Goal: Transaction & Acquisition: Purchase product/service

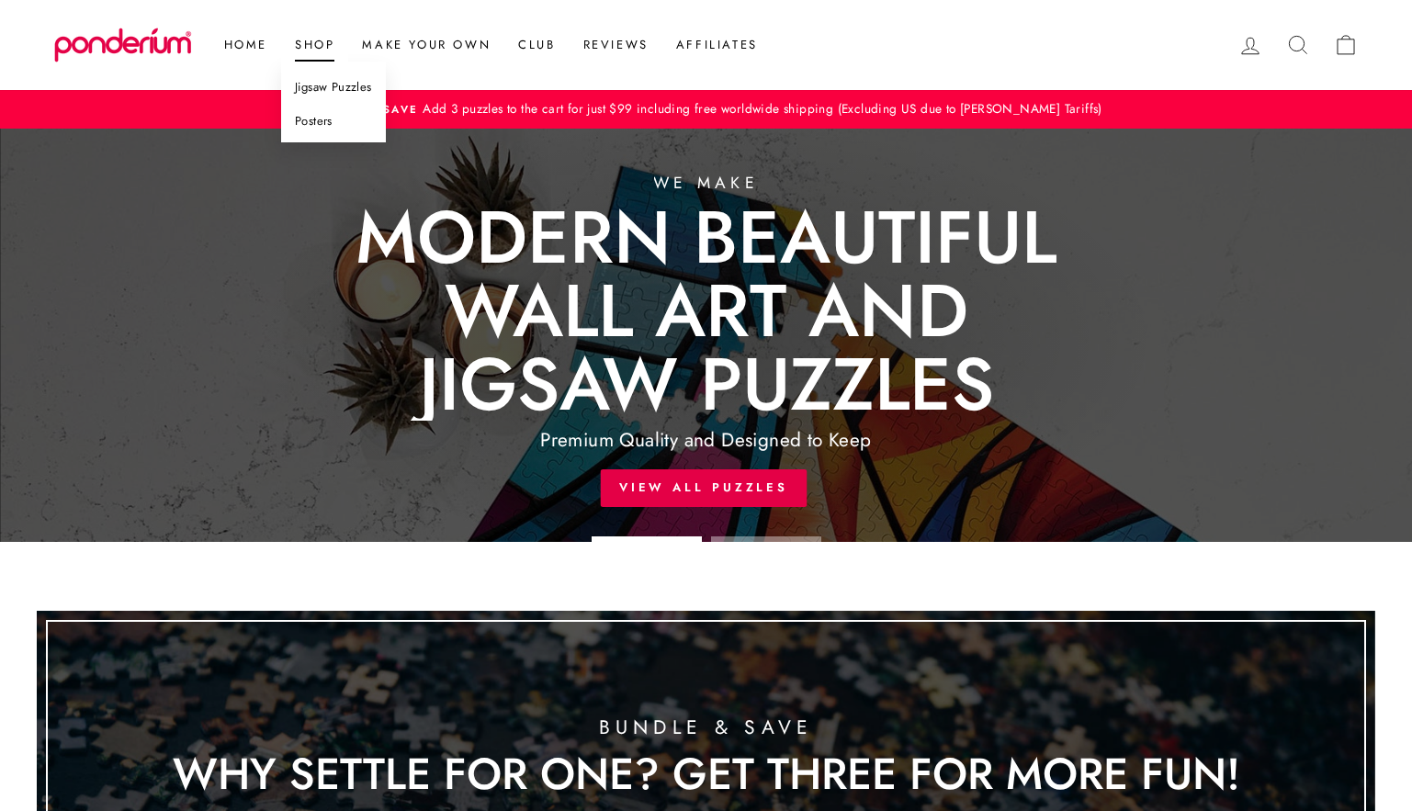
click at [322, 126] on link "Posters" at bounding box center [333, 122] width 105 height 34
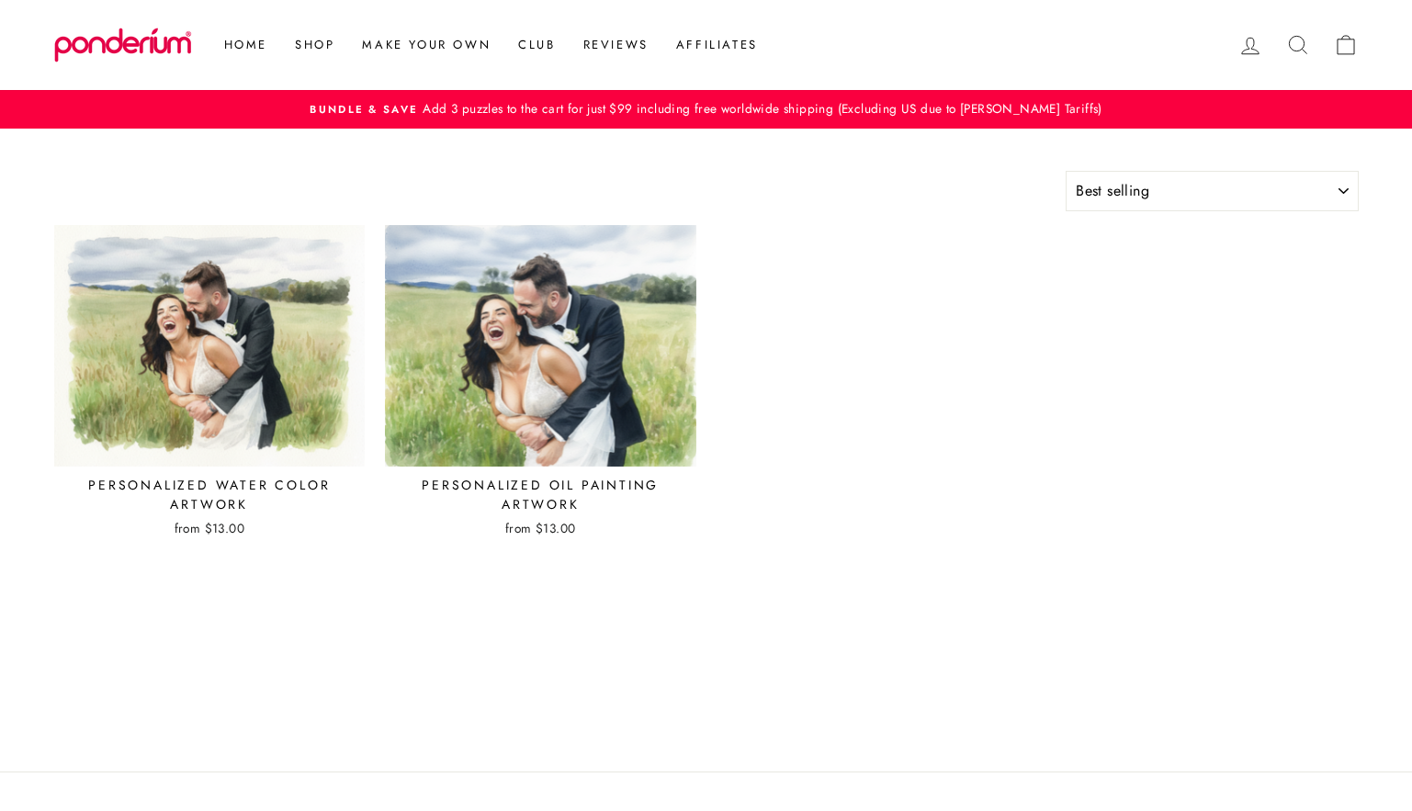
select select "best-selling"
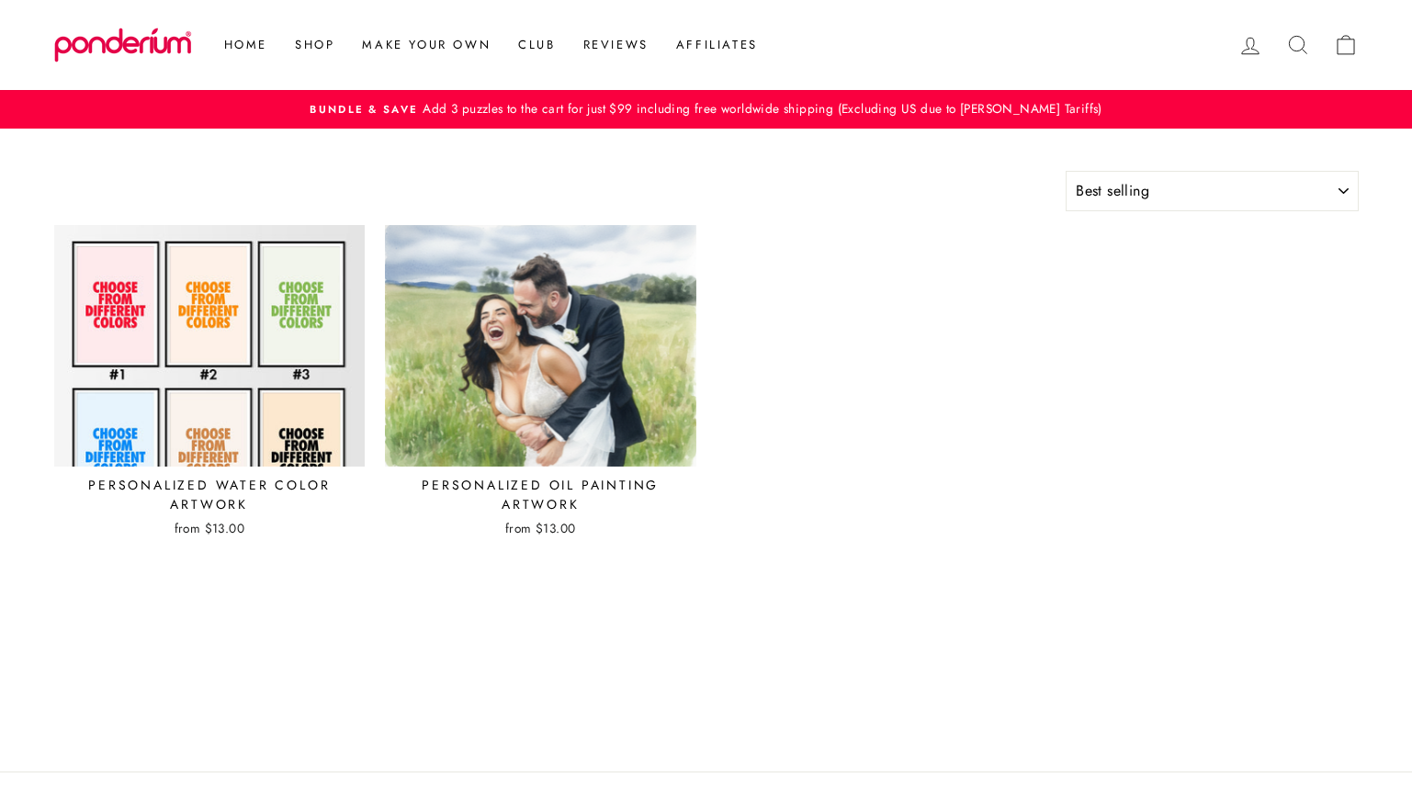
click at [258, 382] on img at bounding box center [209, 345] width 313 height 243
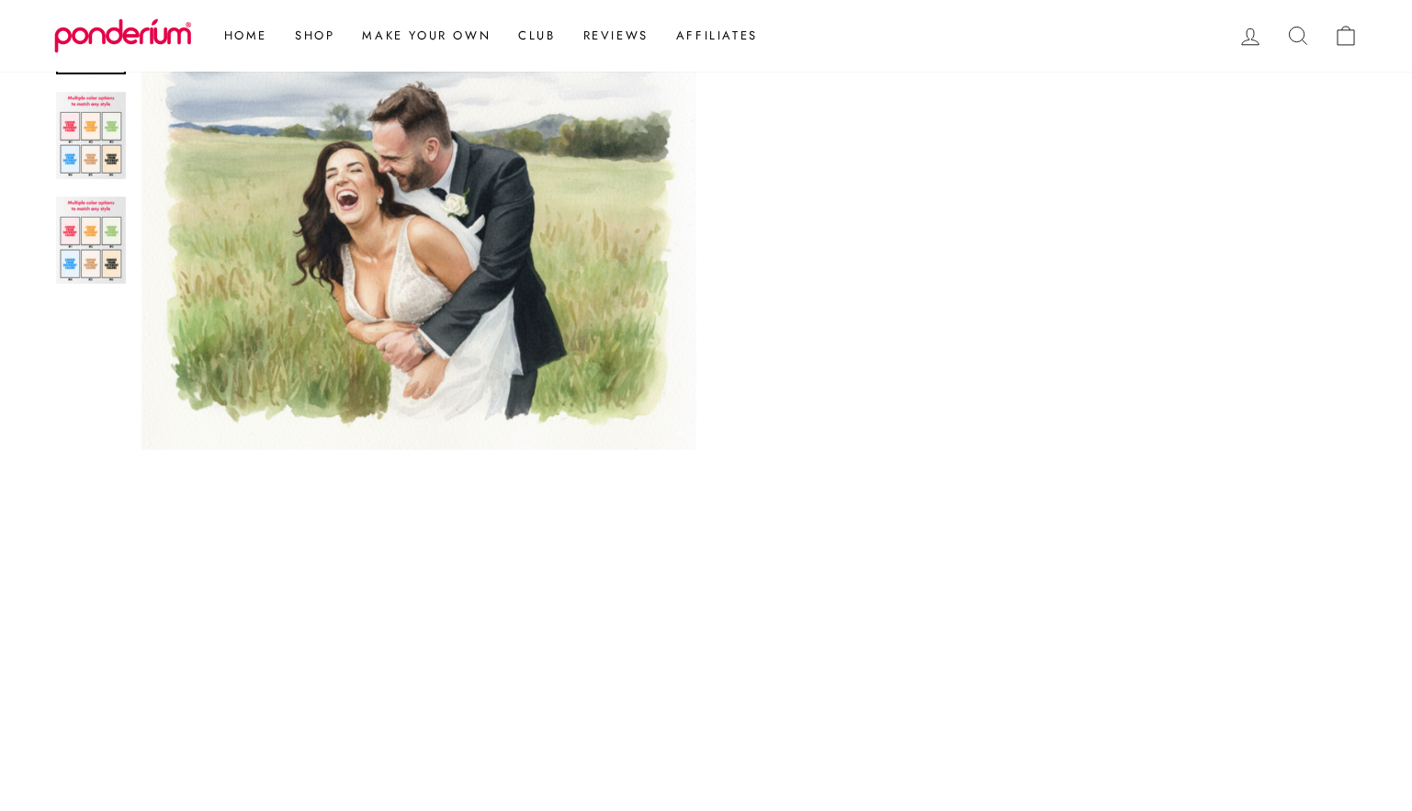
scroll to position [536, 0]
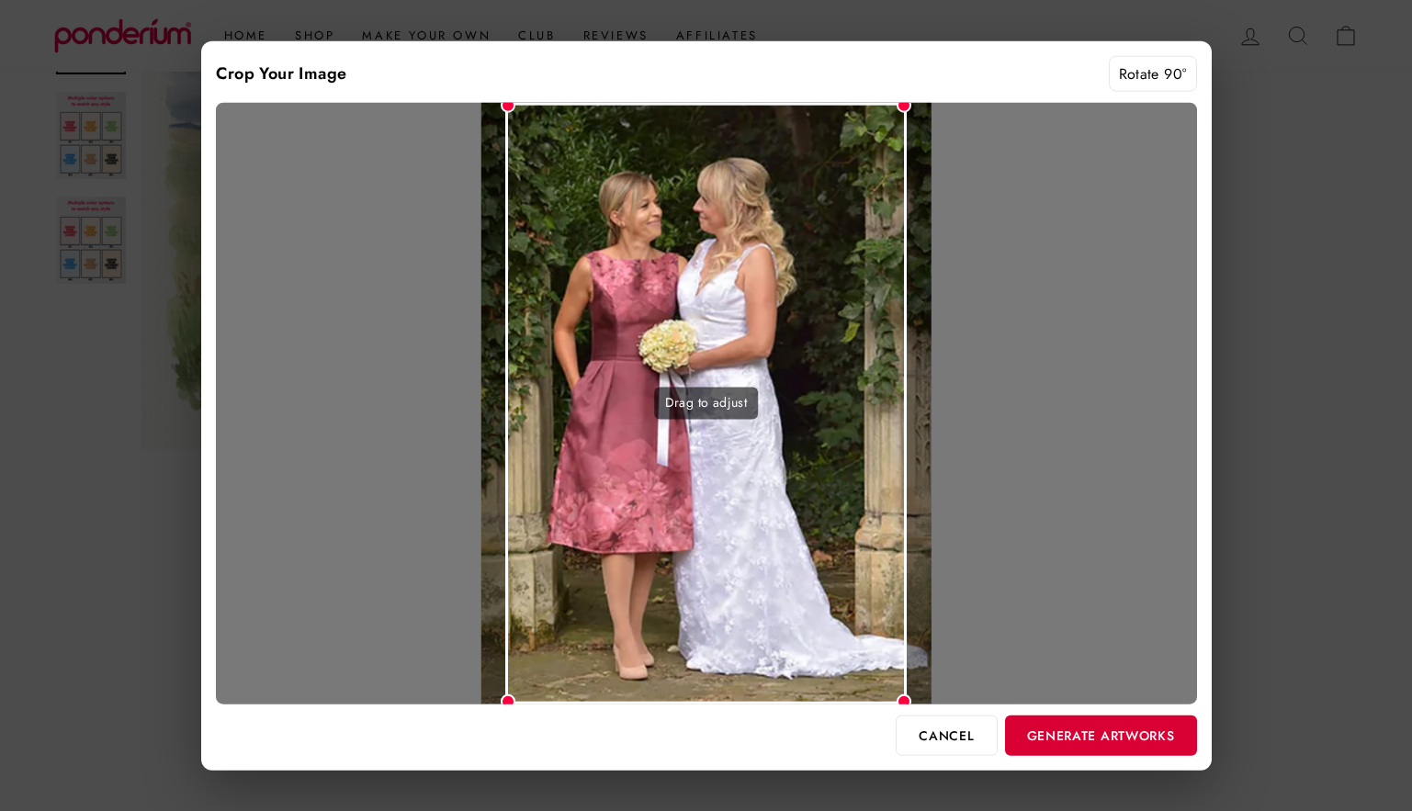
click at [1138, 727] on button "Generate Artworks" at bounding box center [1101, 735] width 192 height 40
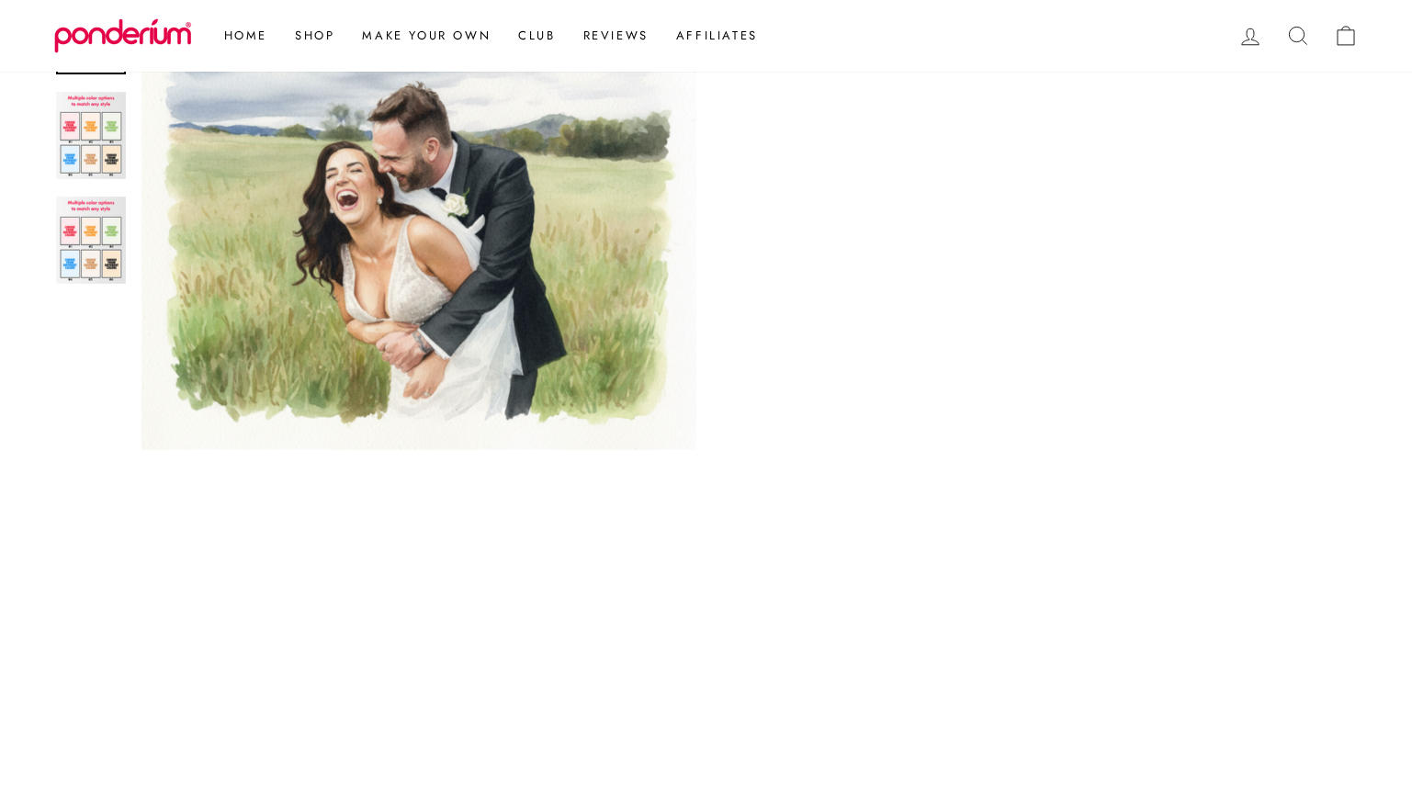
scroll to position [1023, 0]
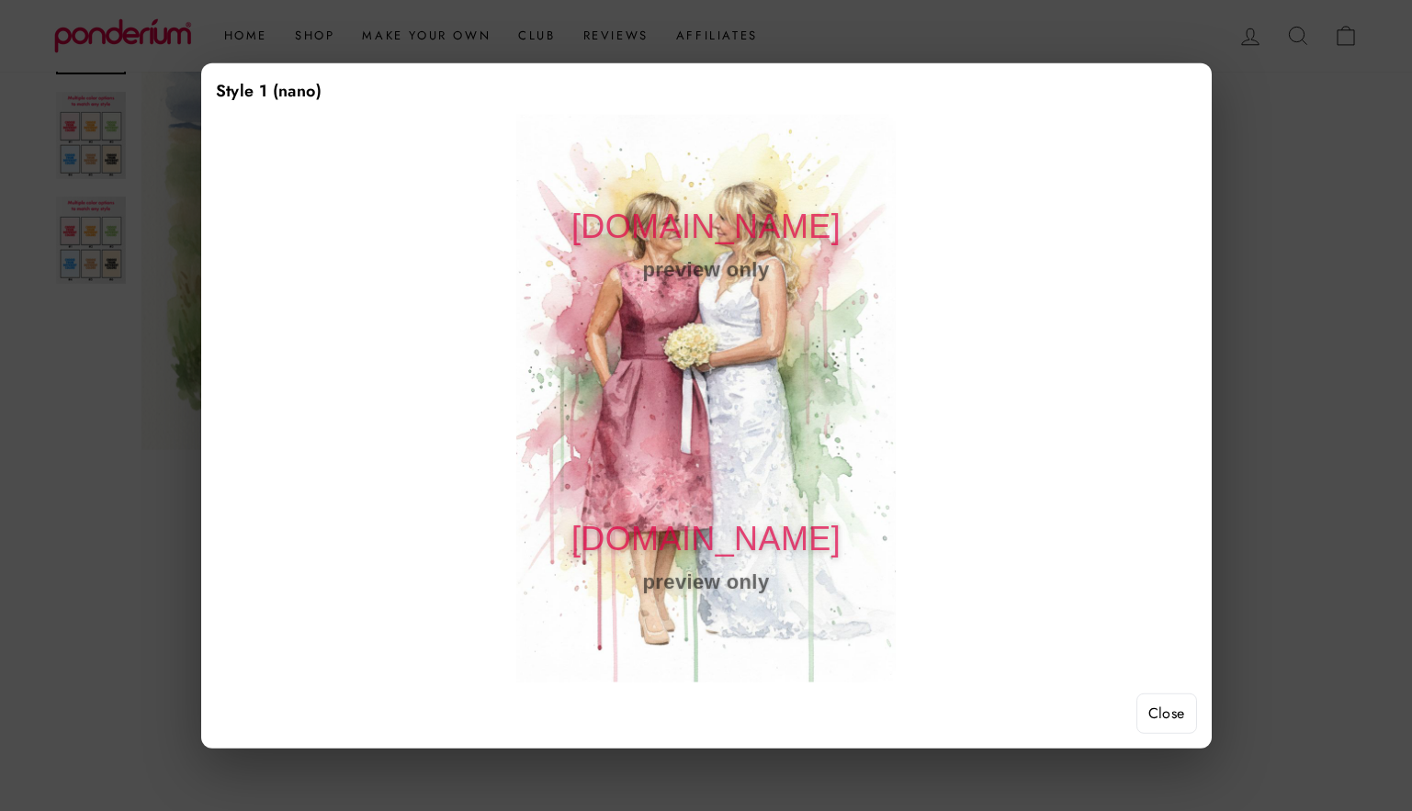
click at [1155, 700] on button "Close" at bounding box center [1166, 714] width 61 height 40
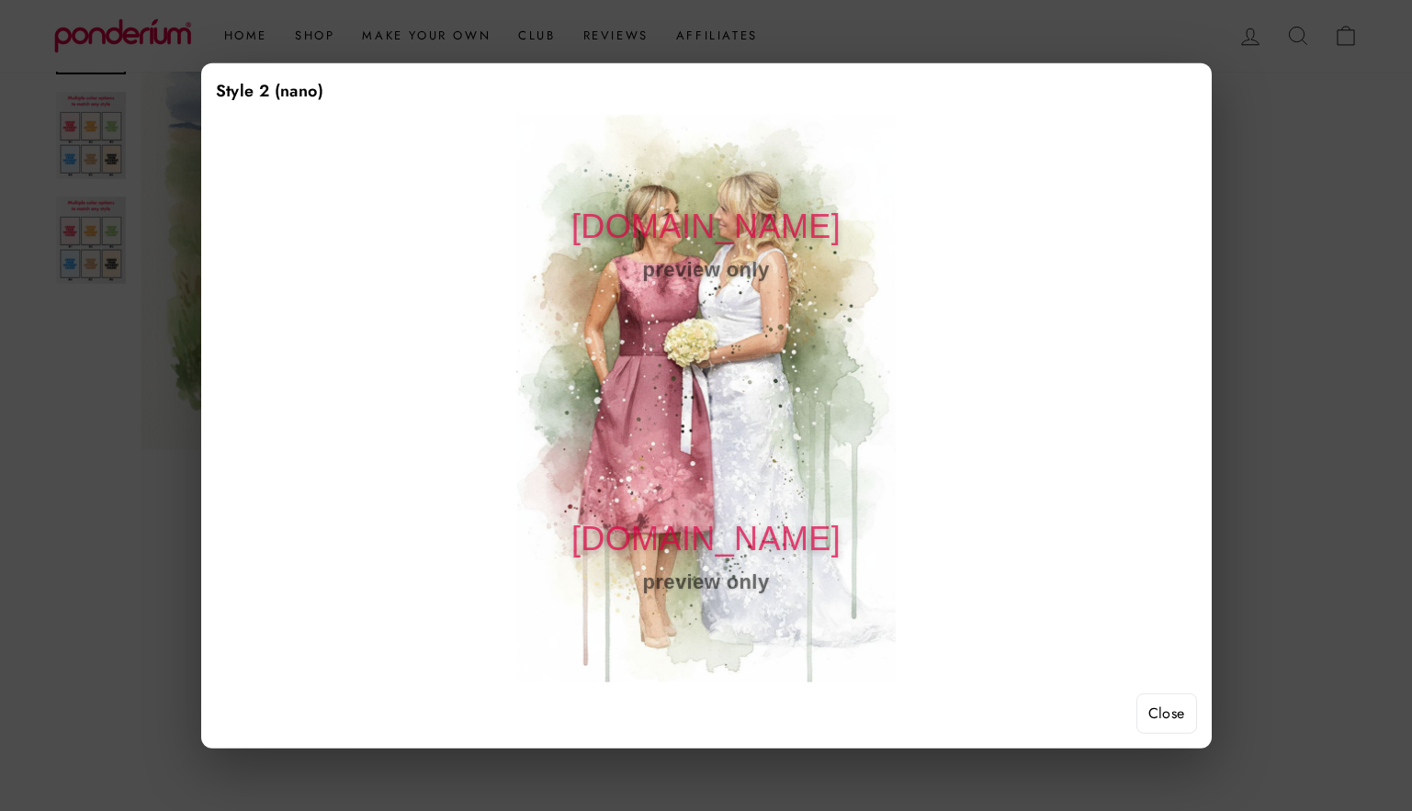
click at [1163, 719] on button "Close" at bounding box center [1166, 714] width 61 height 40
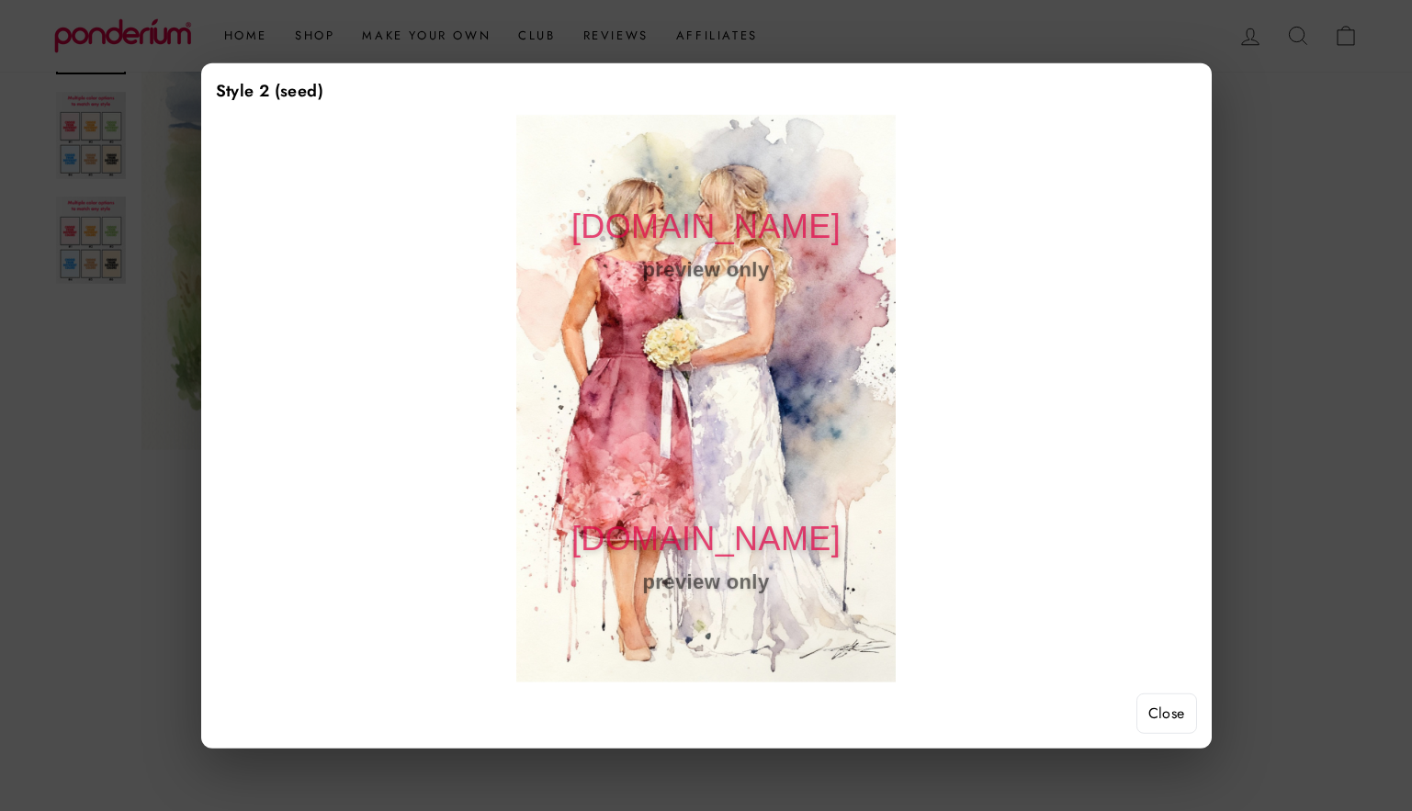
click at [1166, 723] on button "Close" at bounding box center [1166, 714] width 61 height 40
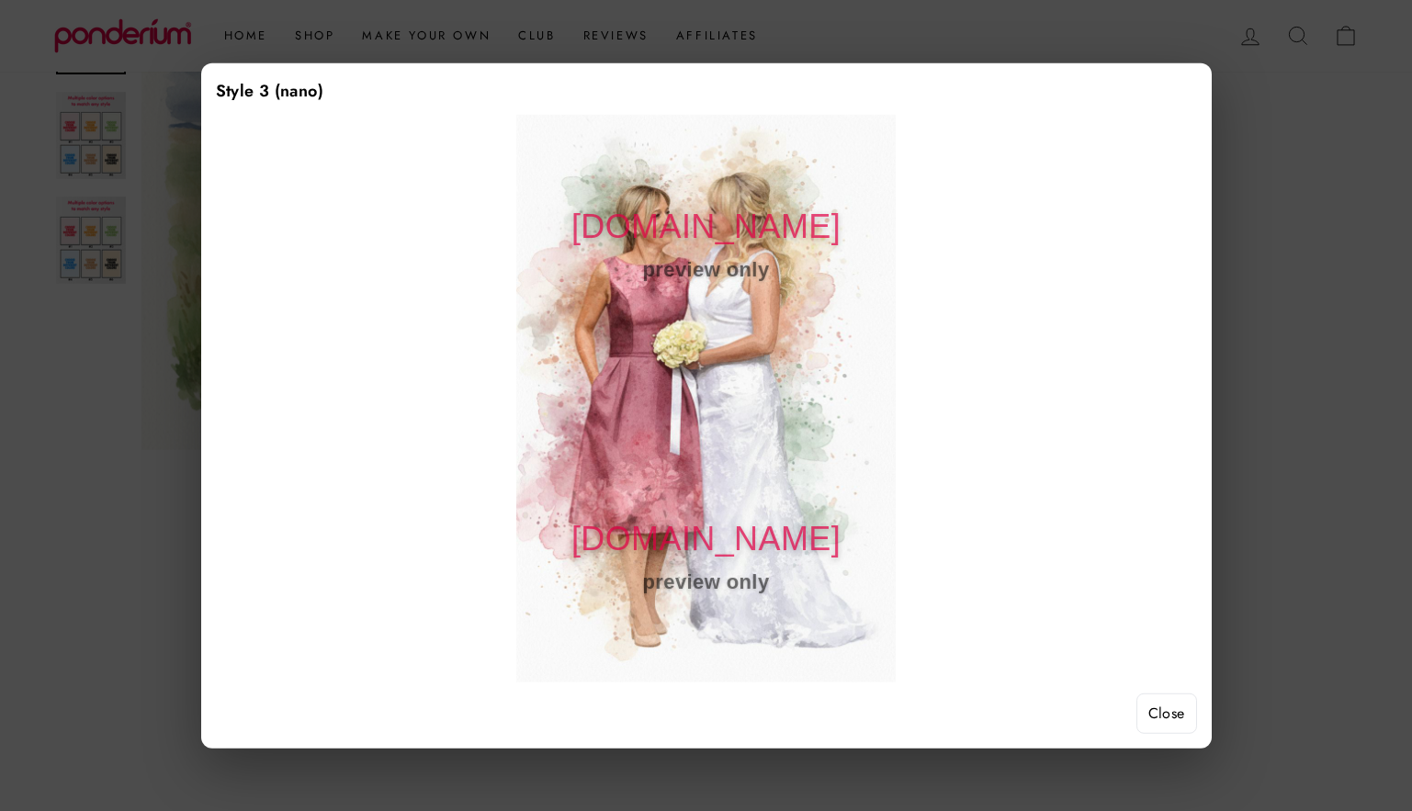
click at [1169, 723] on button "Close" at bounding box center [1166, 714] width 61 height 40
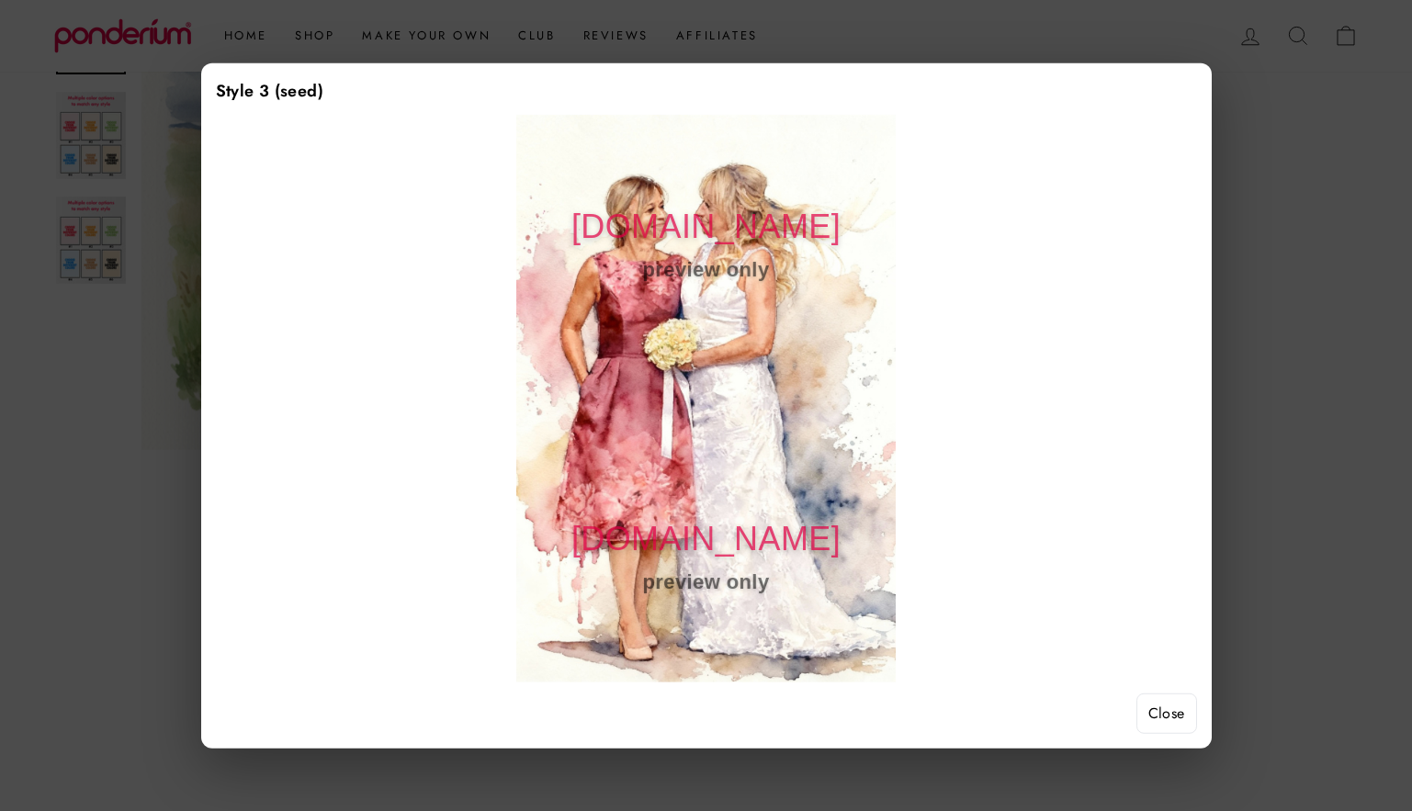
click at [1166, 722] on button "Close" at bounding box center [1166, 714] width 61 height 40
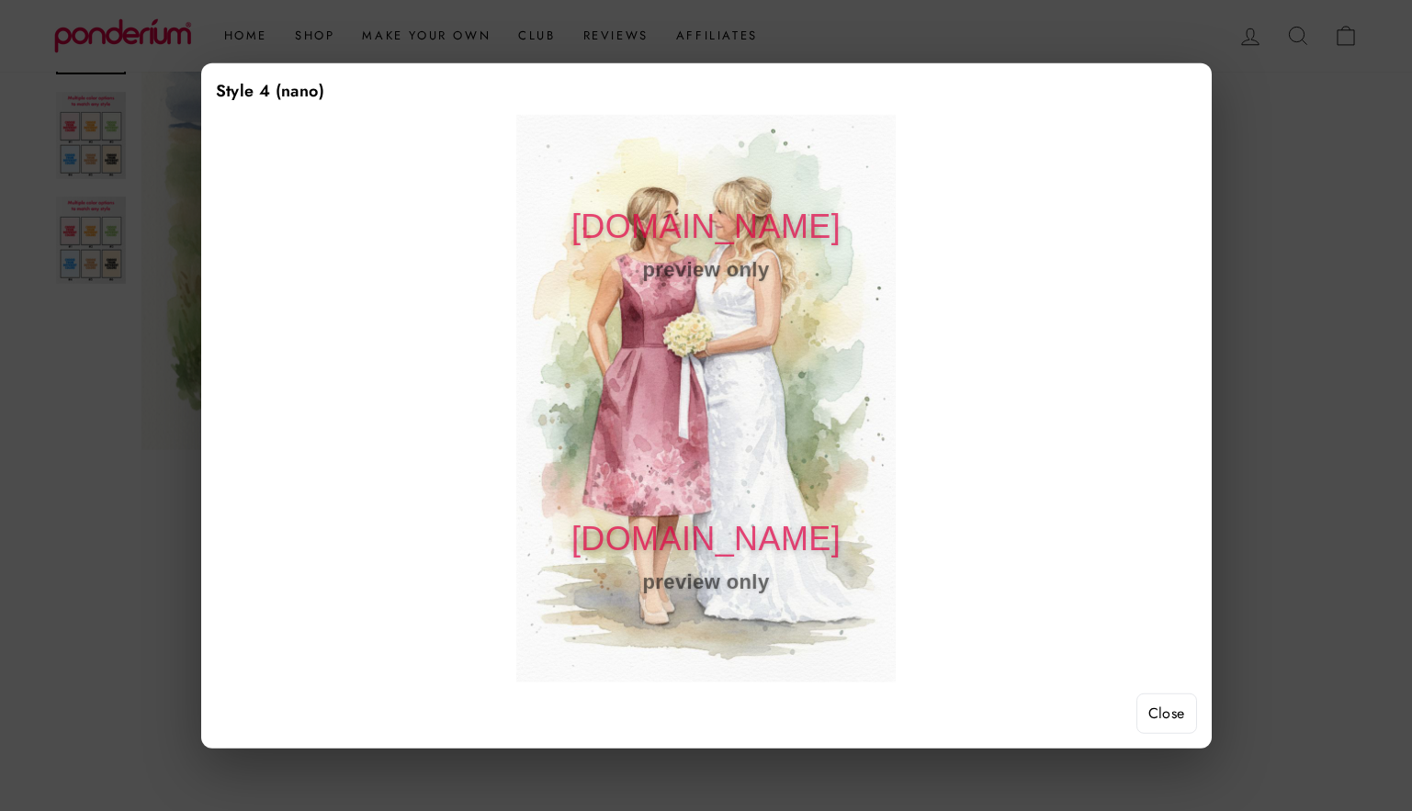
click at [1158, 723] on button "Close" at bounding box center [1166, 714] width 61 height 40
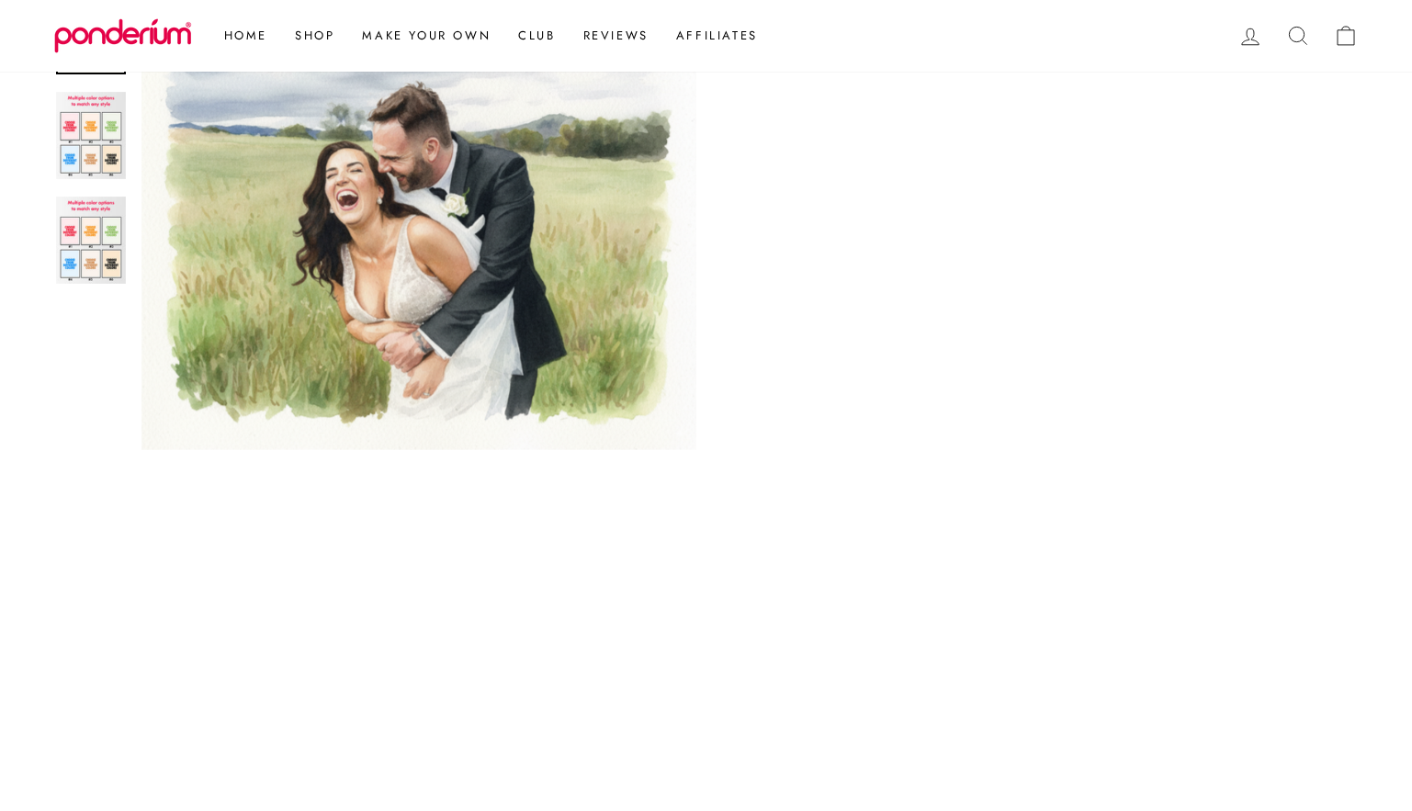
scroll to position [1318, 0]
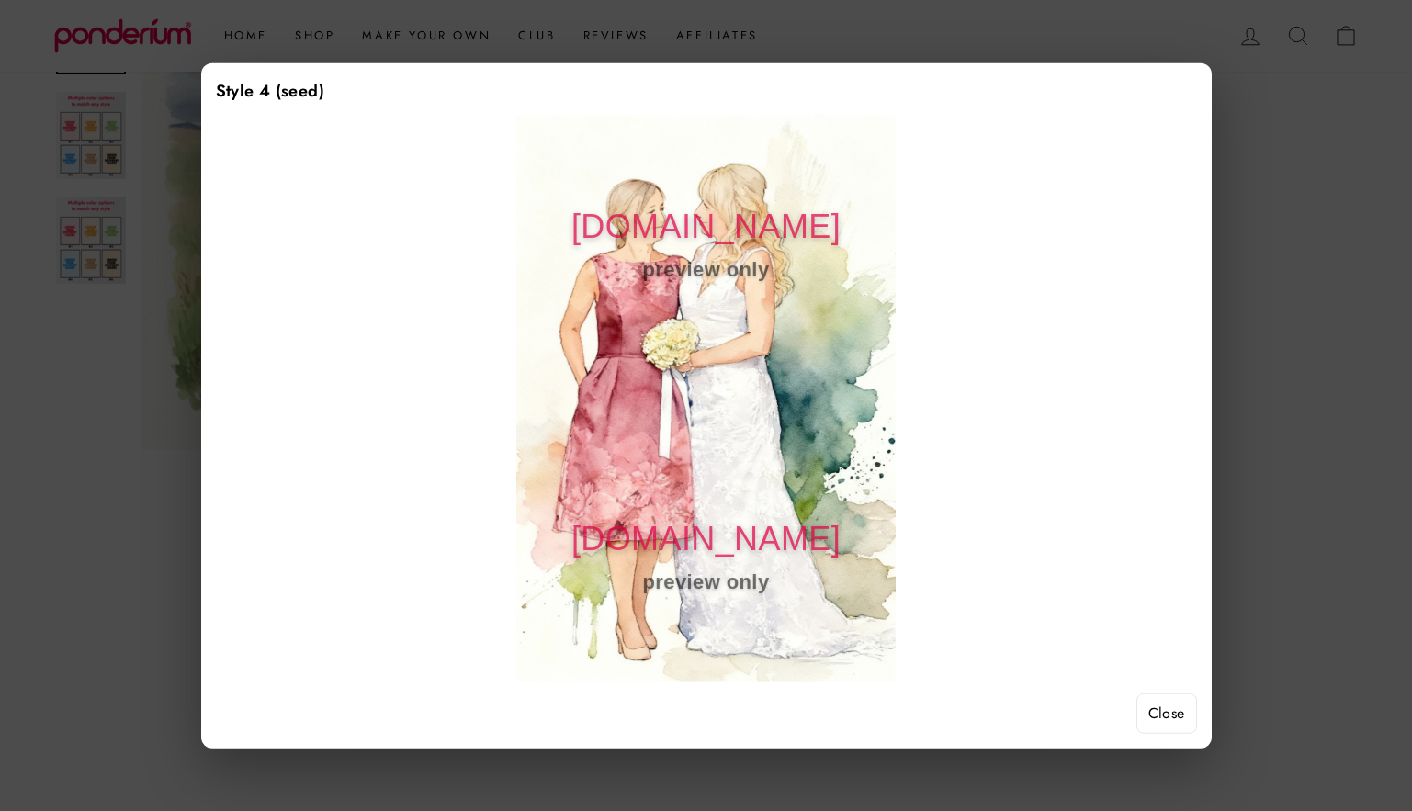
click at [1159, 721] on button "Close" at bounding box center [1166, 714] width 61 height 40
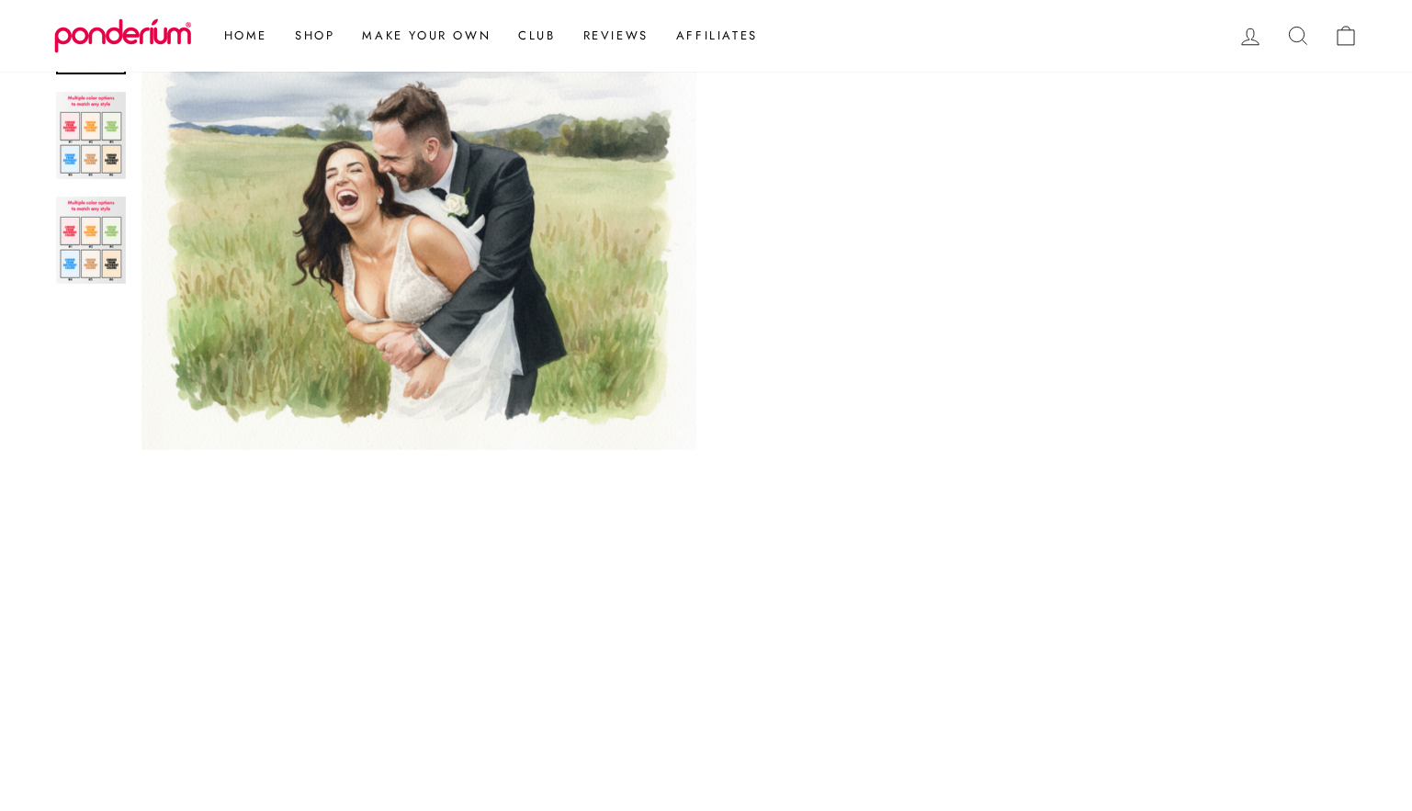
scroll to position [1544, 0]
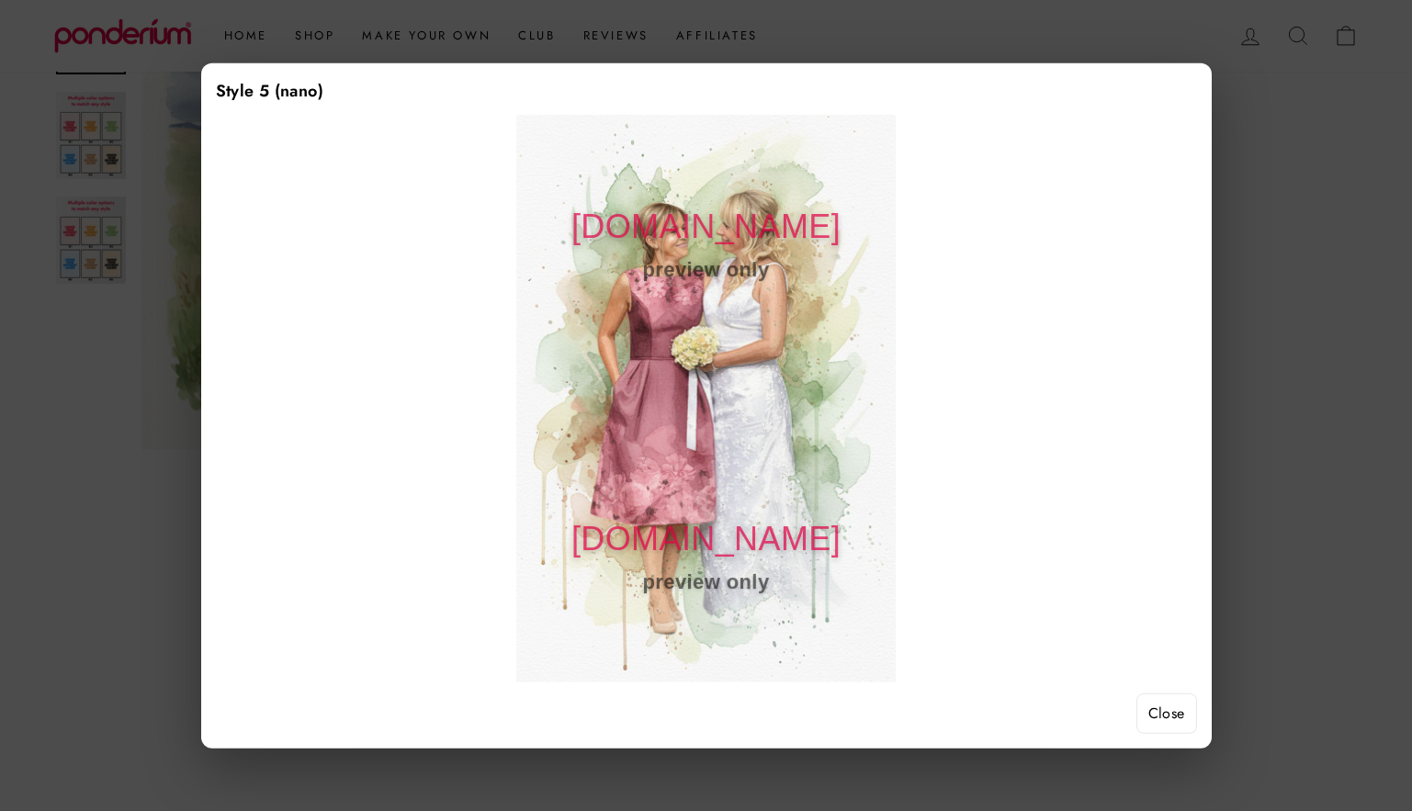
click at [1155, 711] on button "Close" at bounding box center [1166, 714] width 61 height 40
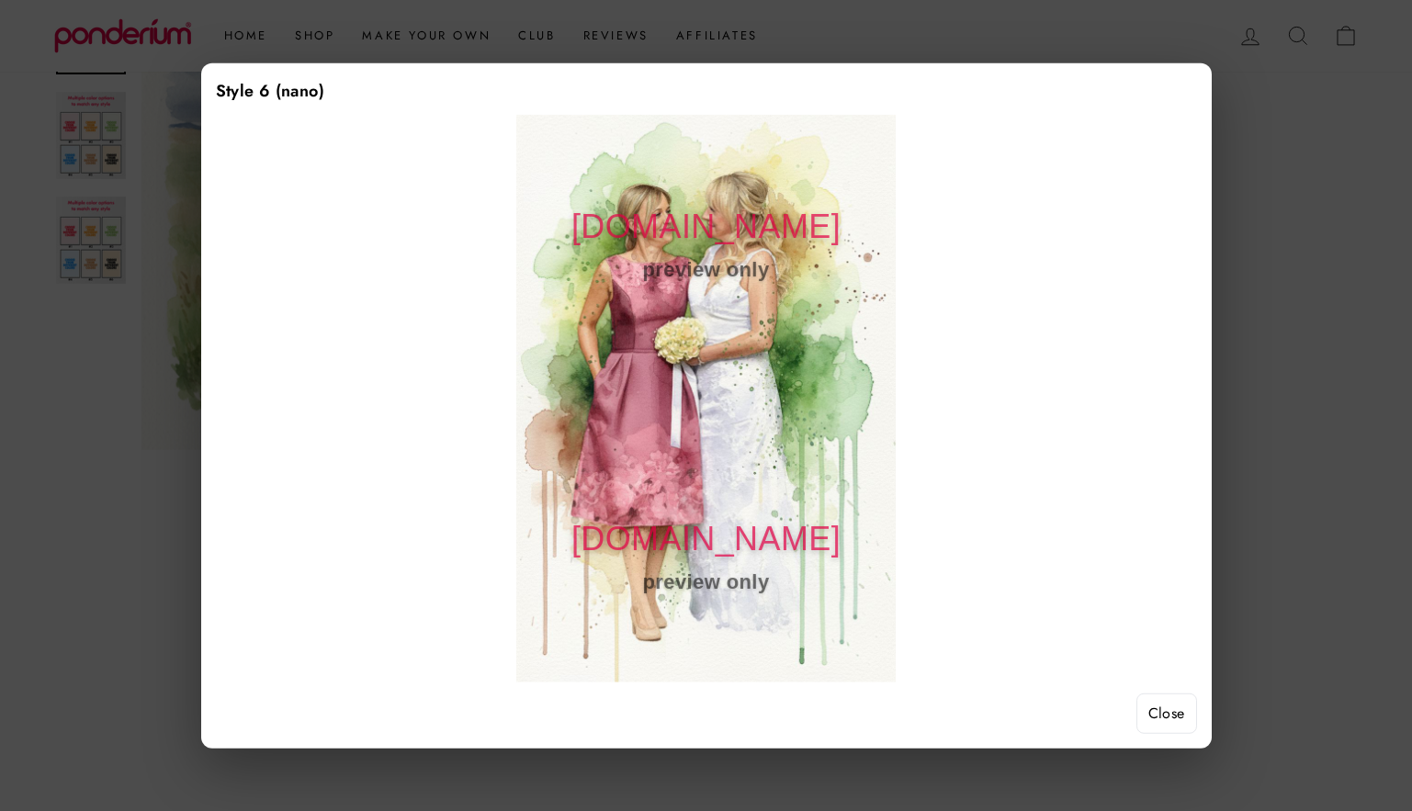
click at [1145, 711] on button "Close" at bounding box center [1166, 714] width 61 height 40
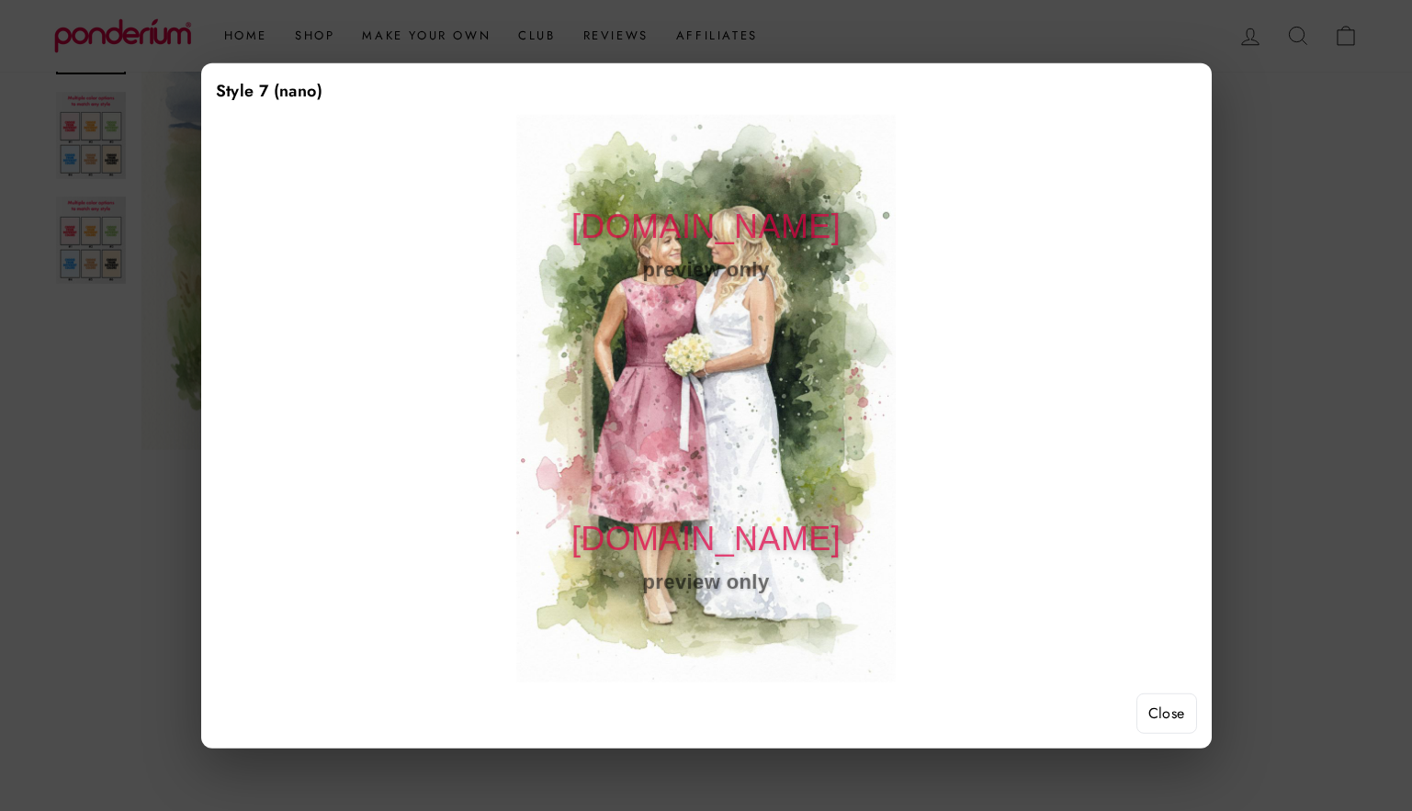
click at [1165, 717] on button "Close" at bounding box center [1166, 714] width 61 height 40
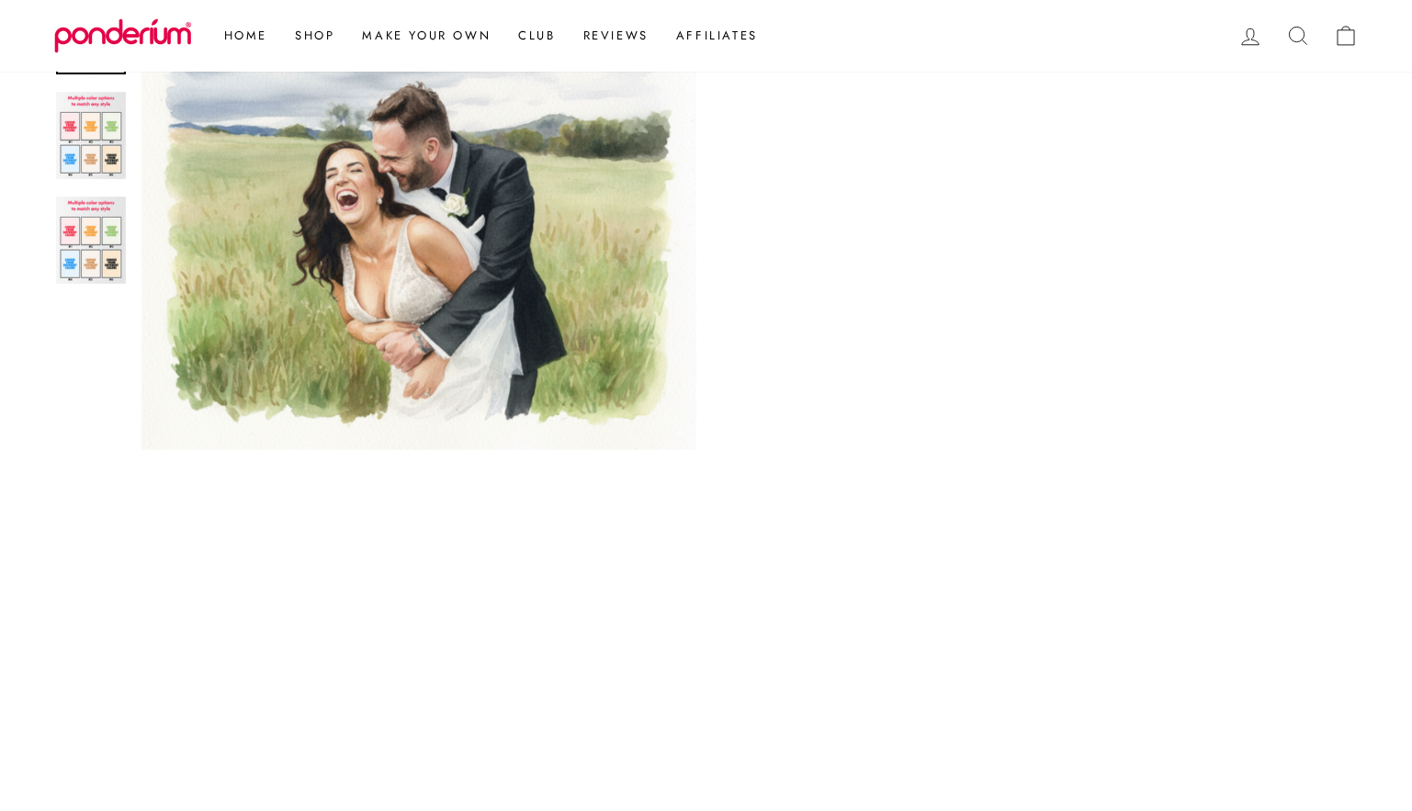
scroll to position [986, 0]
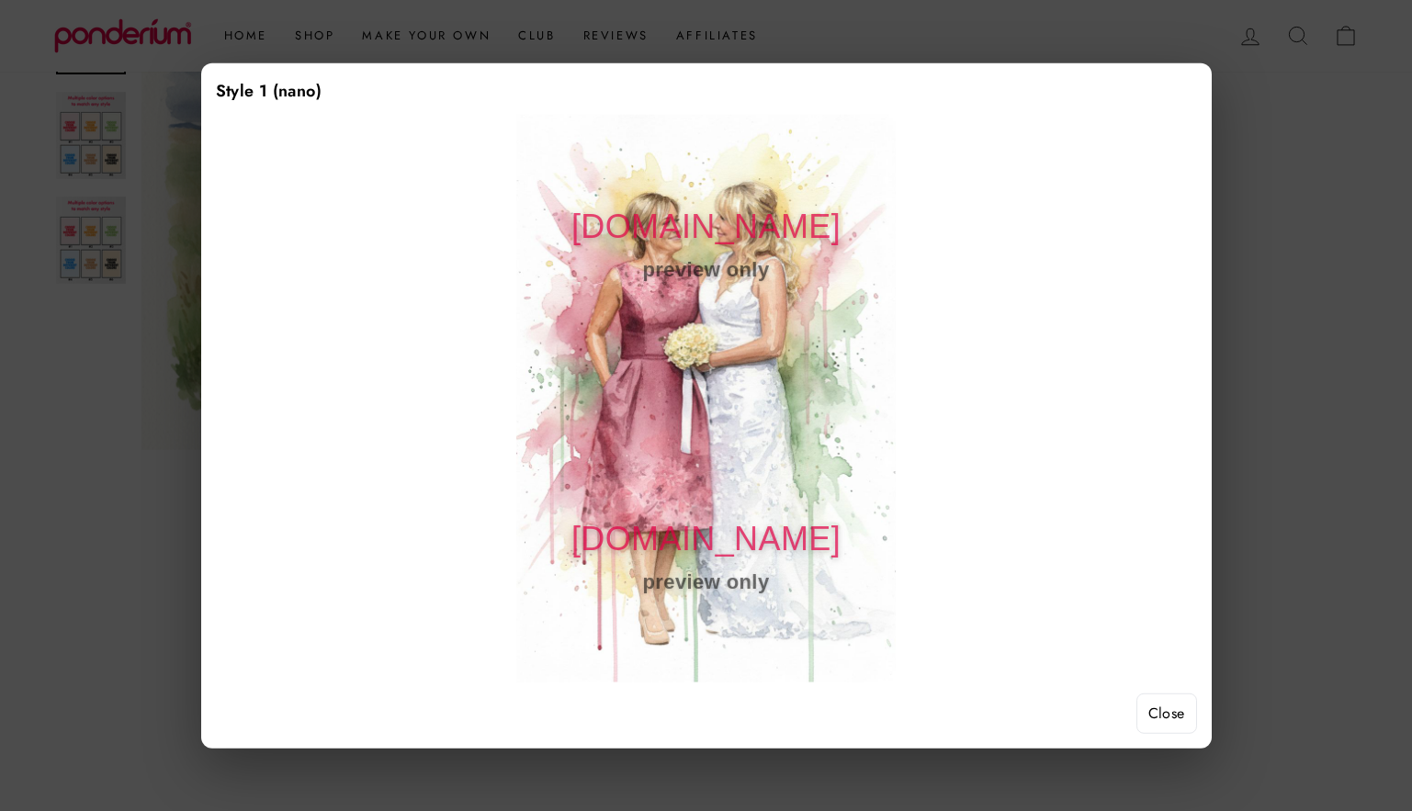
click at [1164, 724] on button "Close" at bounding box center [1166, 714] width 61 height 40
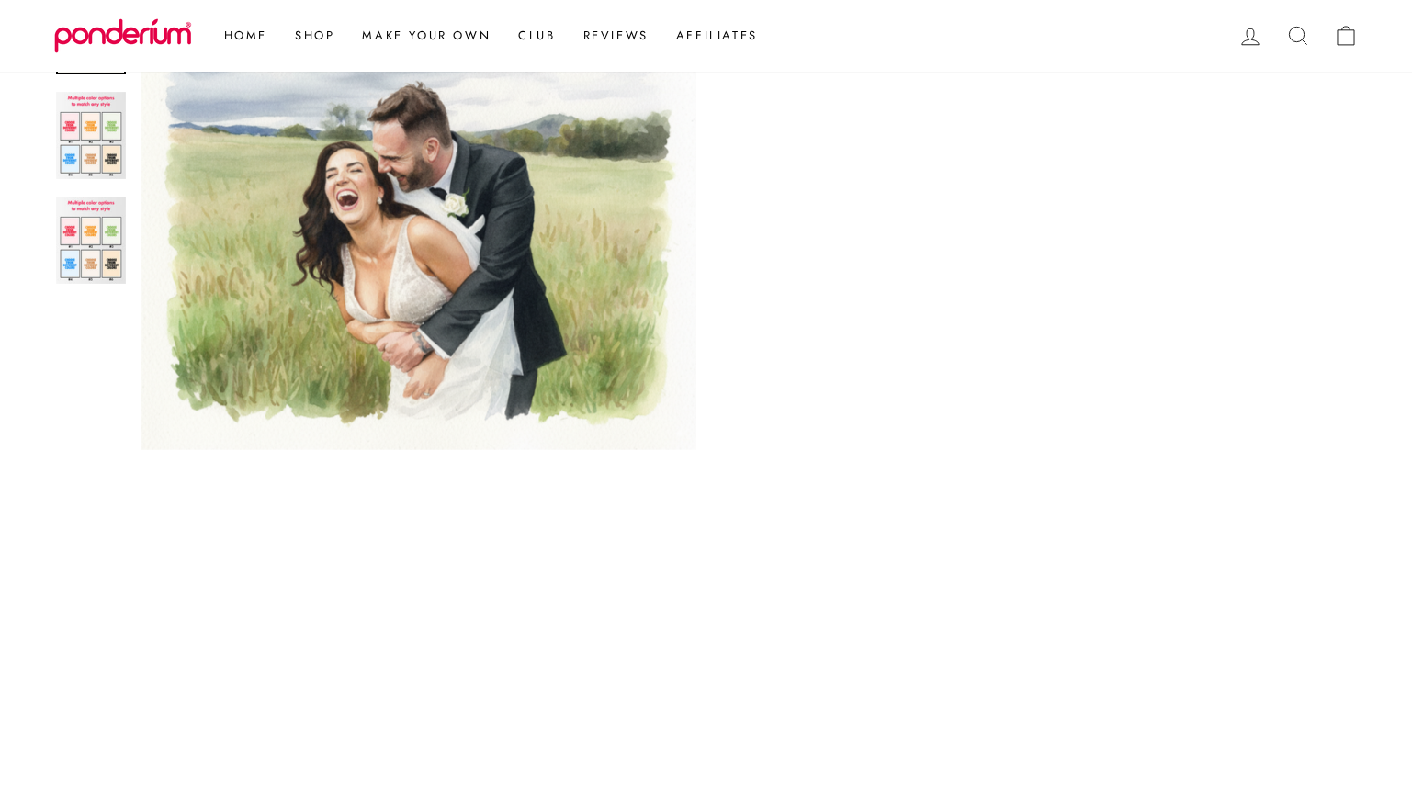
scroll to position [585, 0]
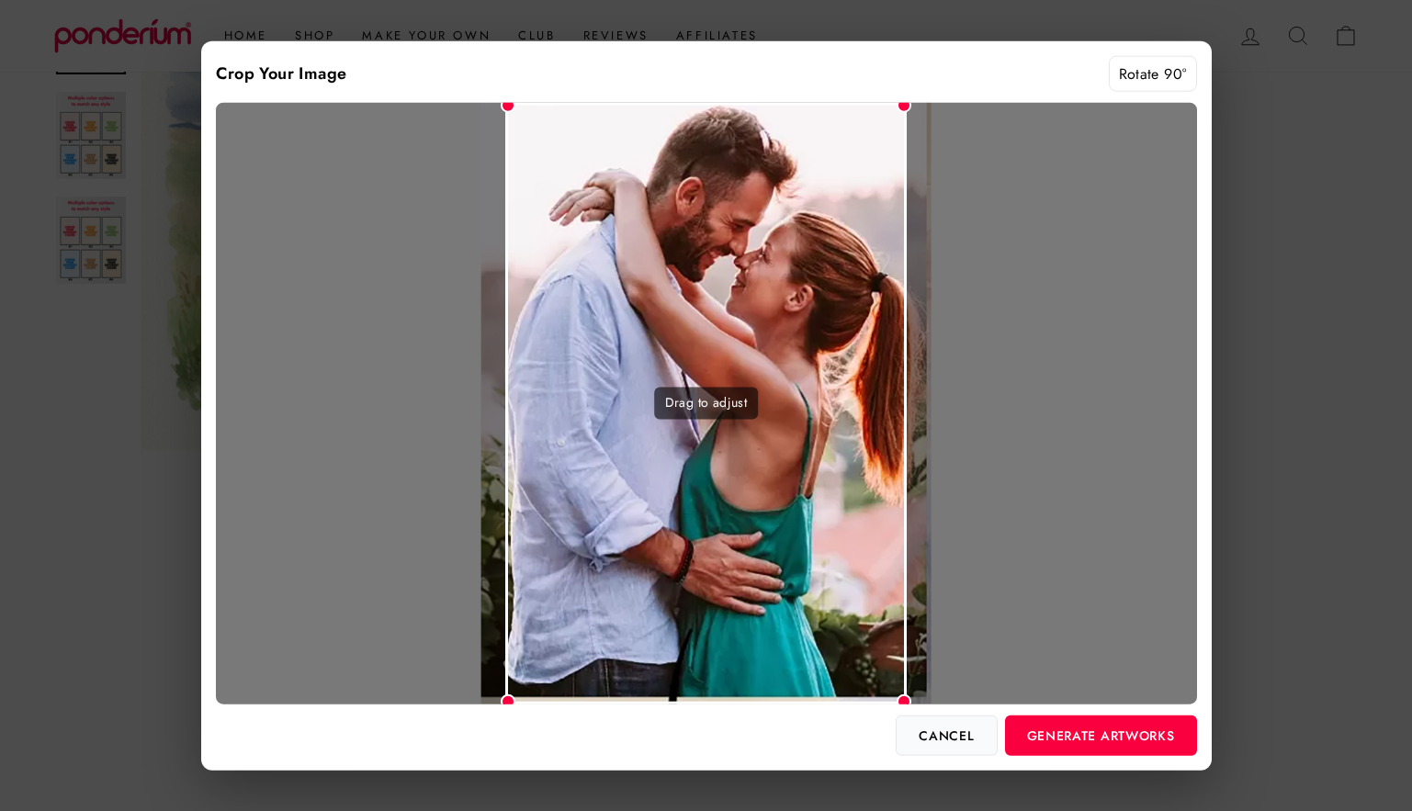
click at [974, 725] on button "Cancel" at bounding box center [946, 735] width 101 height 40
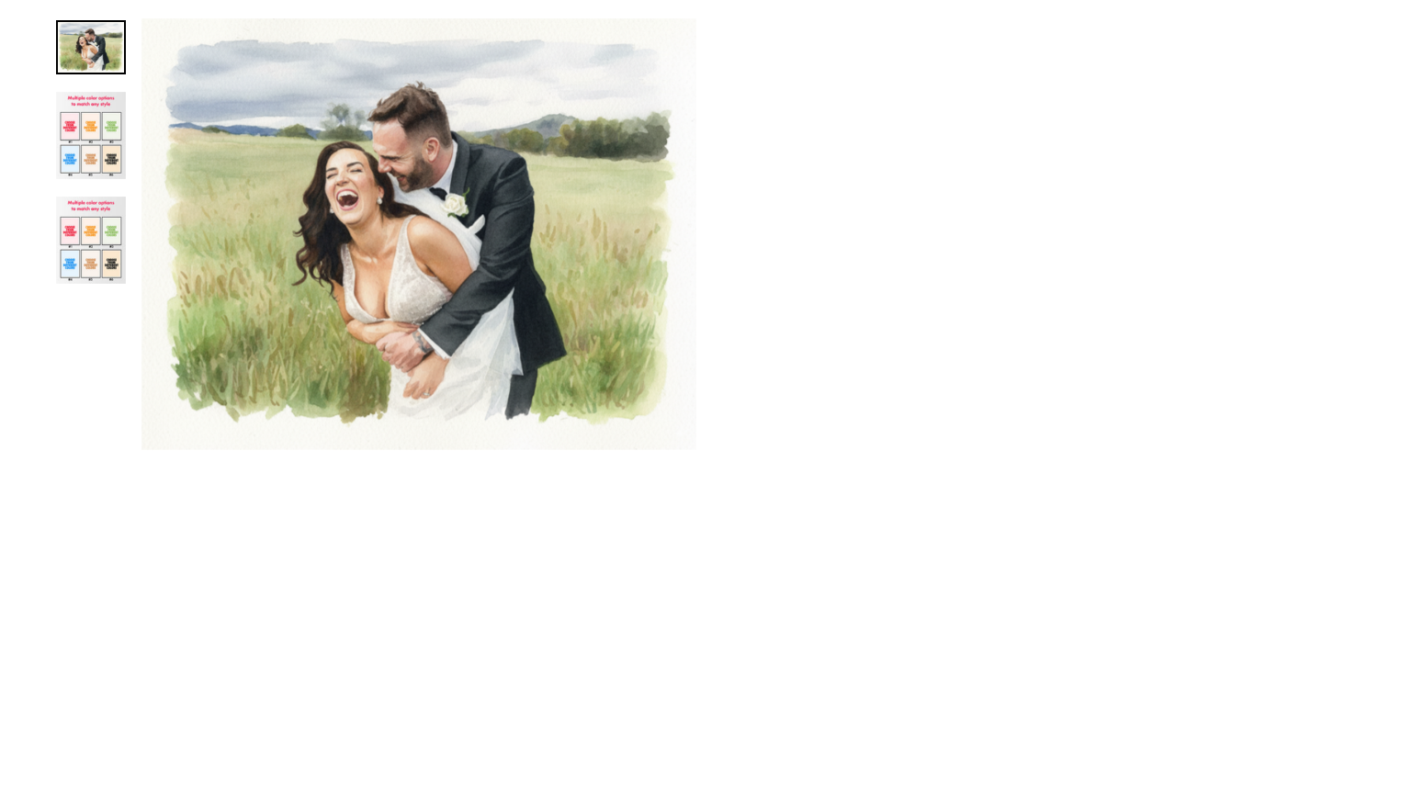
scroll to position [621, 0]
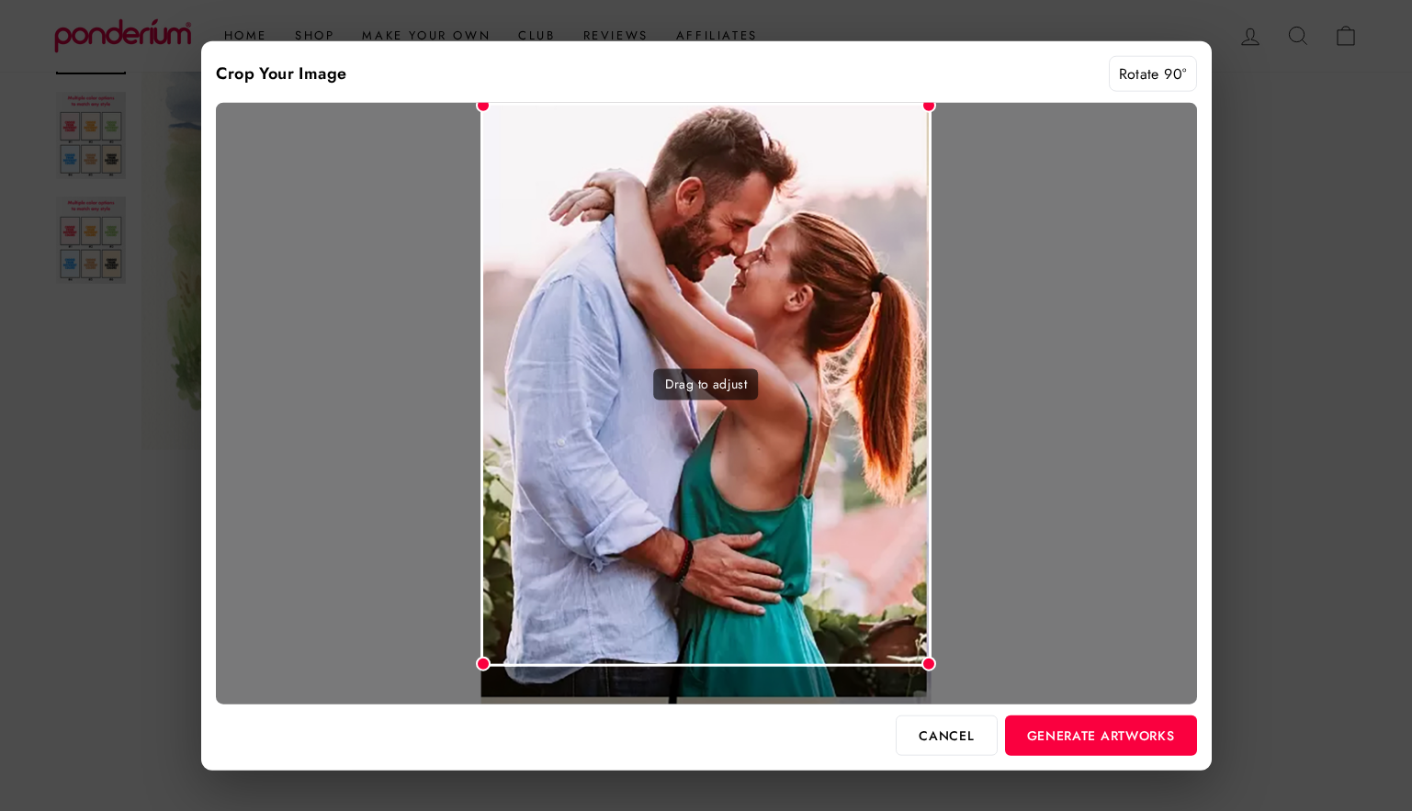
drag, startPoint x: 808, startPoint y: 521, endPoint x: 808, endPoint y: 470, distance: 50.5
click at [808, 470] on div "Drag to adjust" at bounding box center [705, 384] width 451 height 563
click at [1095, 732] on button "Generate Artworks" at bounding box center [1101, 735] width 192 height 40
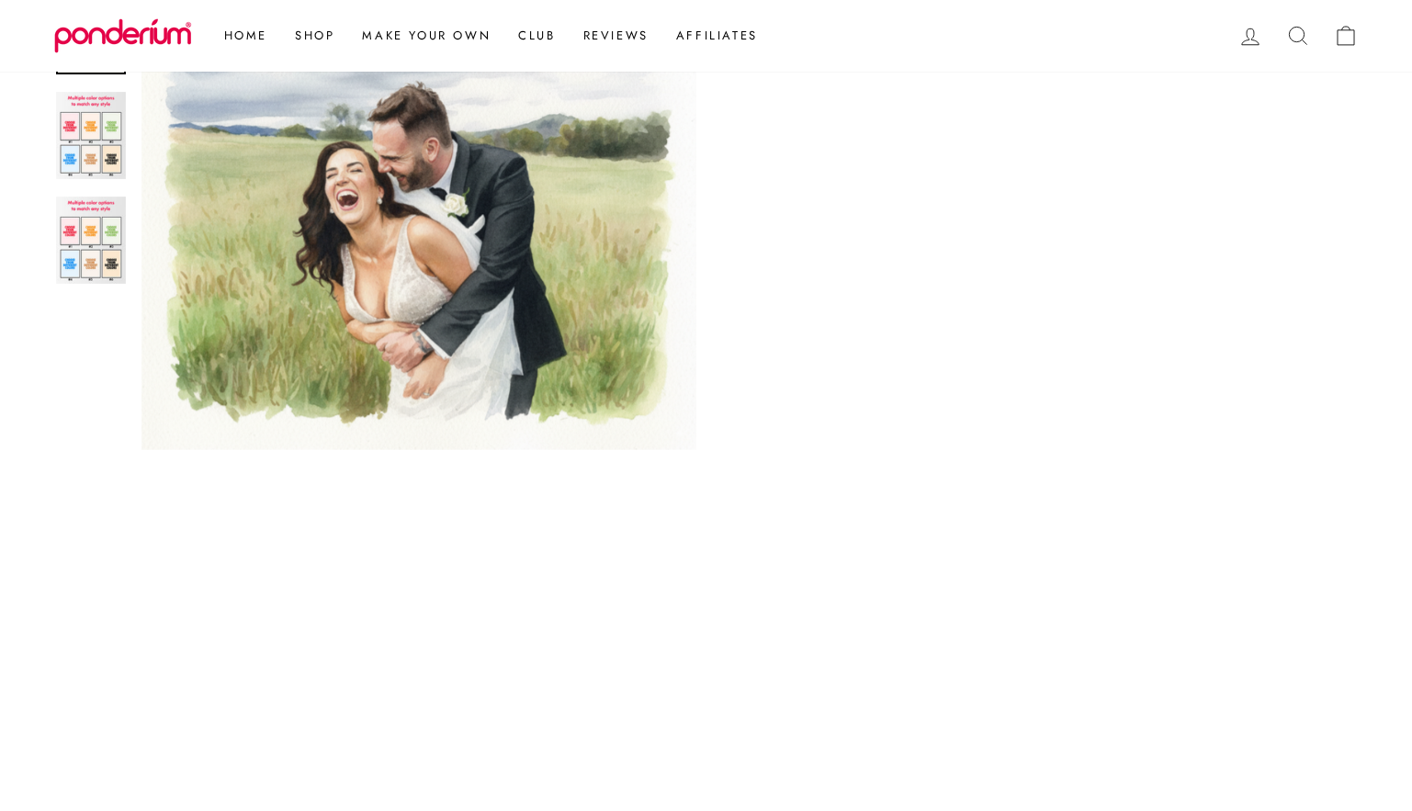
scroll to position [1120, 0]
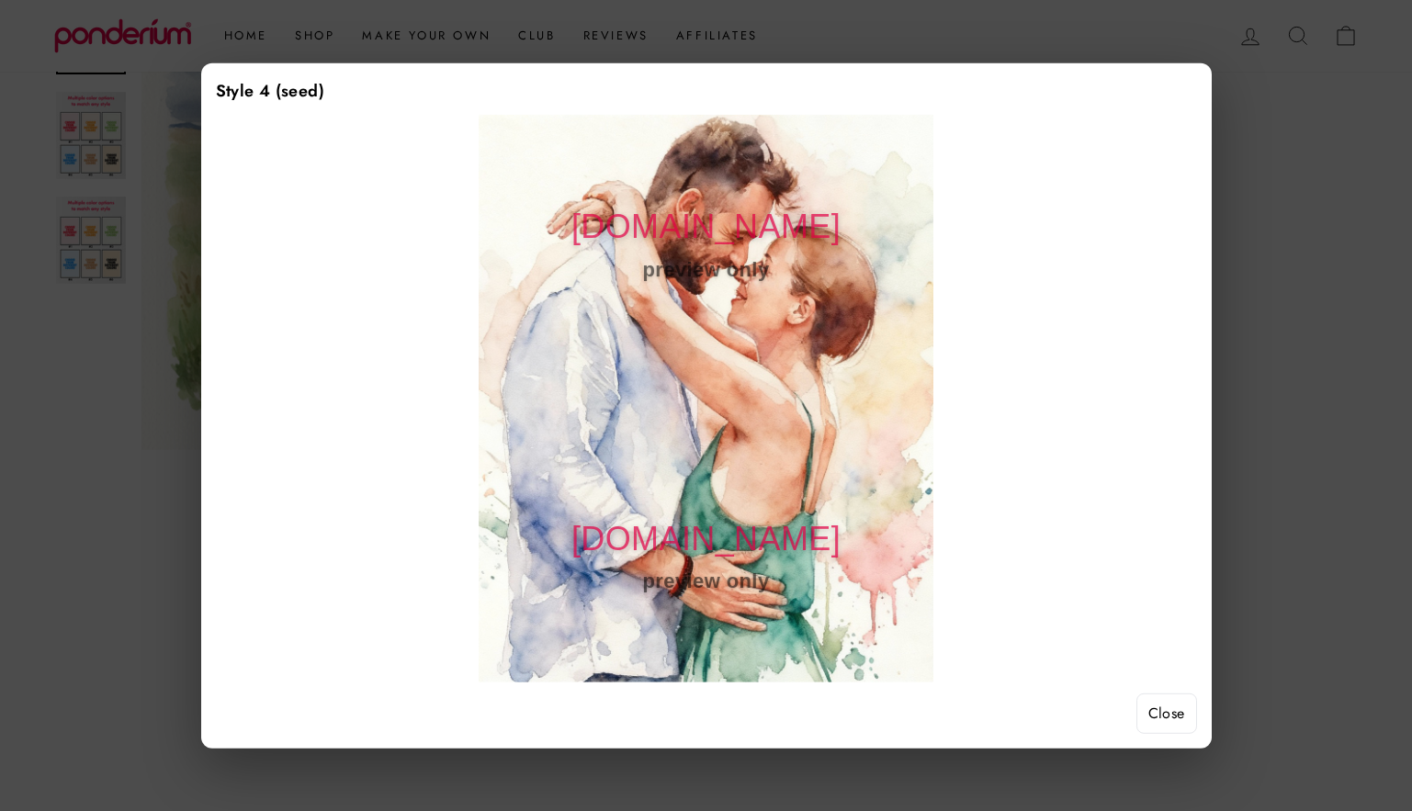
click at [1174, 720] on button "Close" at bounding box center [1166, 714] width 61 height 40
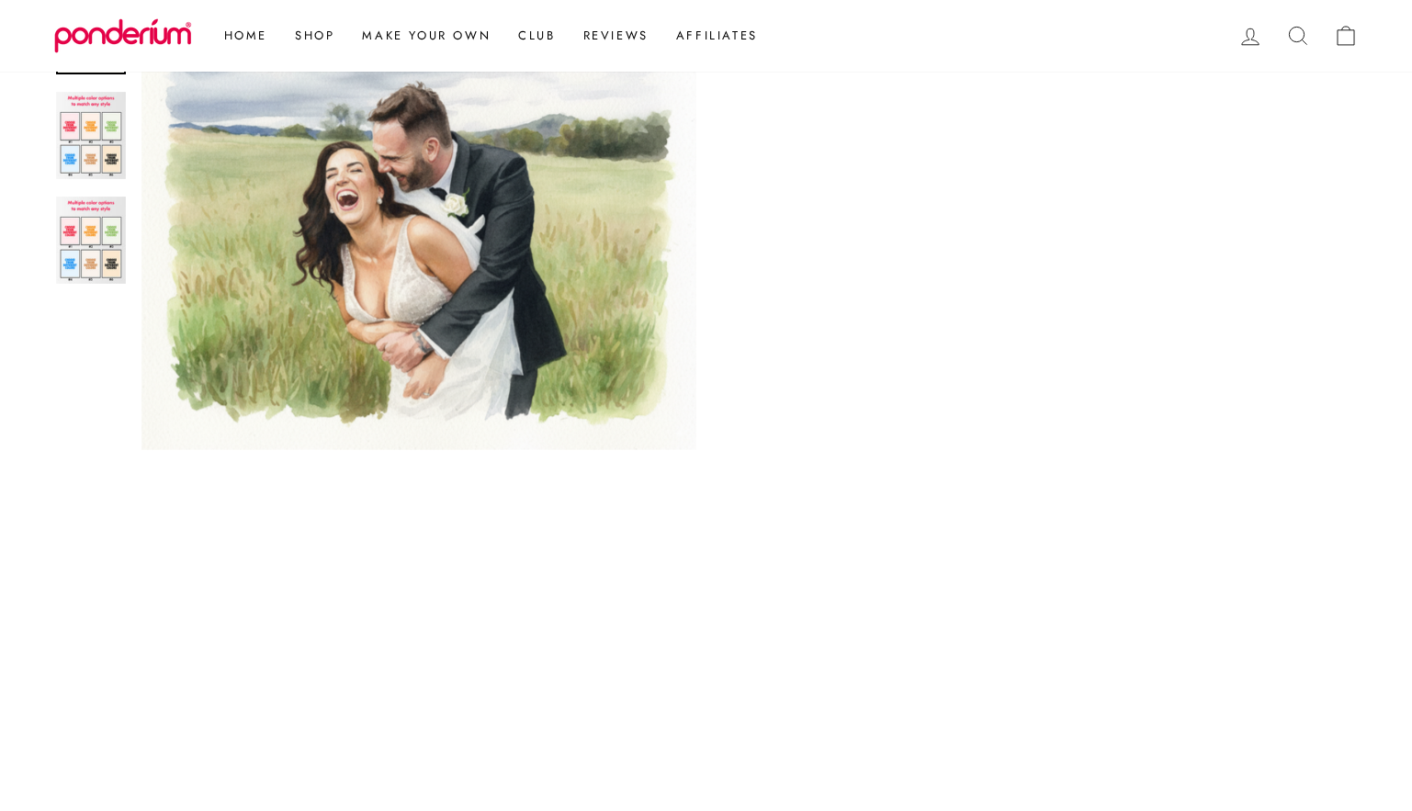
scroll to position [842, 0]
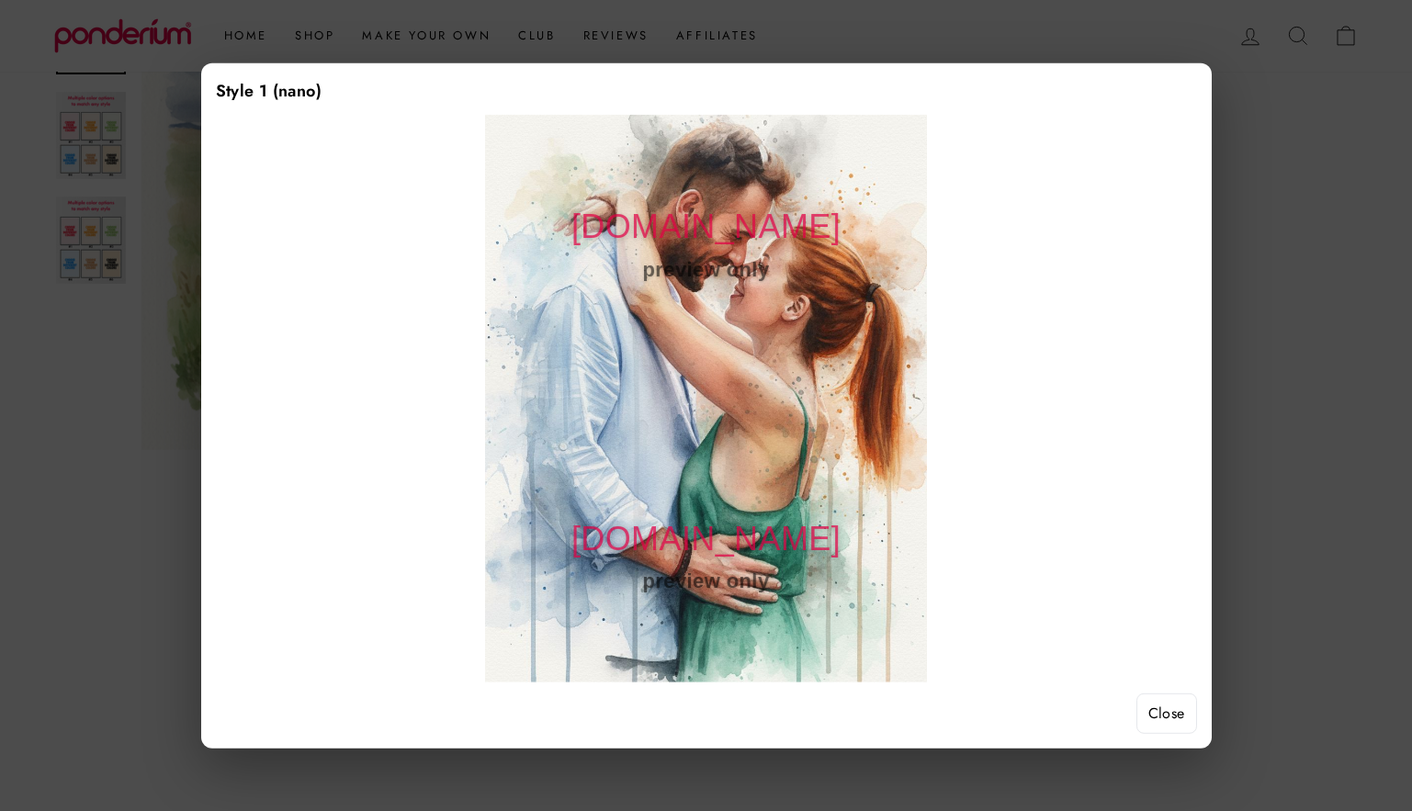
click at [1173, 712] on button "Close" at bounding box center [1166, 714] width 61 height 40
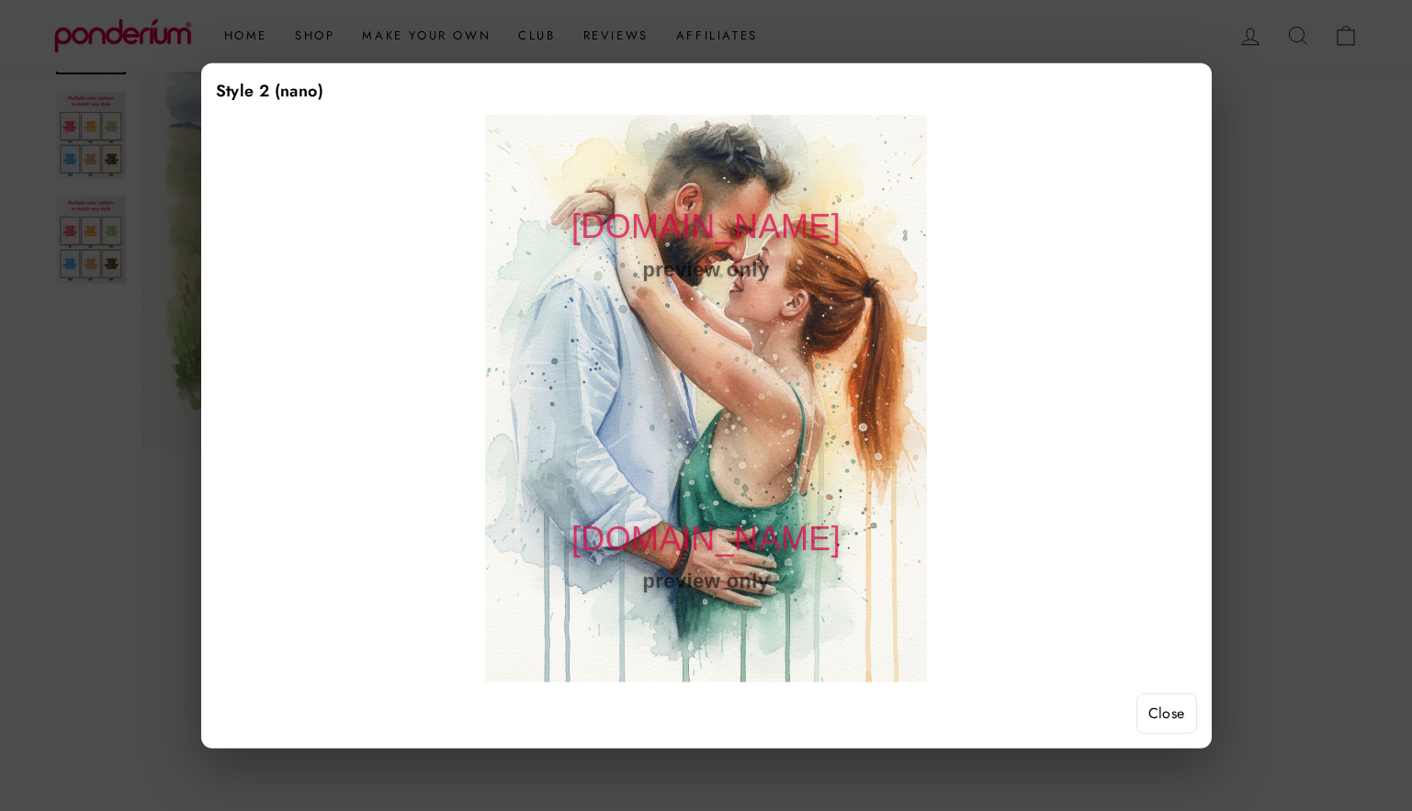
click at [1169, 727] on button "Close" at bounding box center [1166, 714] width 61 height 40
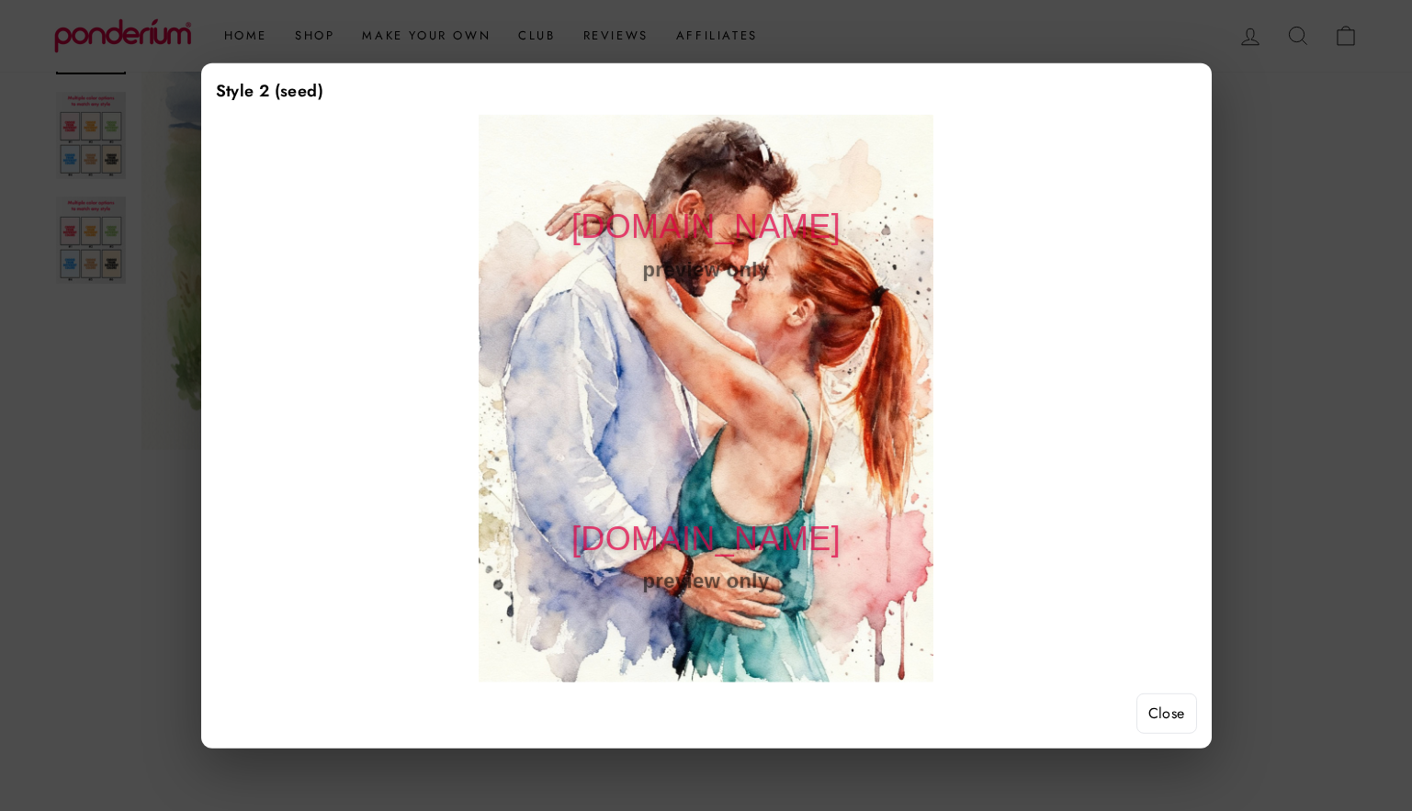
click at [1143, 711] on button "Close" at bounding box center [1166, 714] width 61 height 40
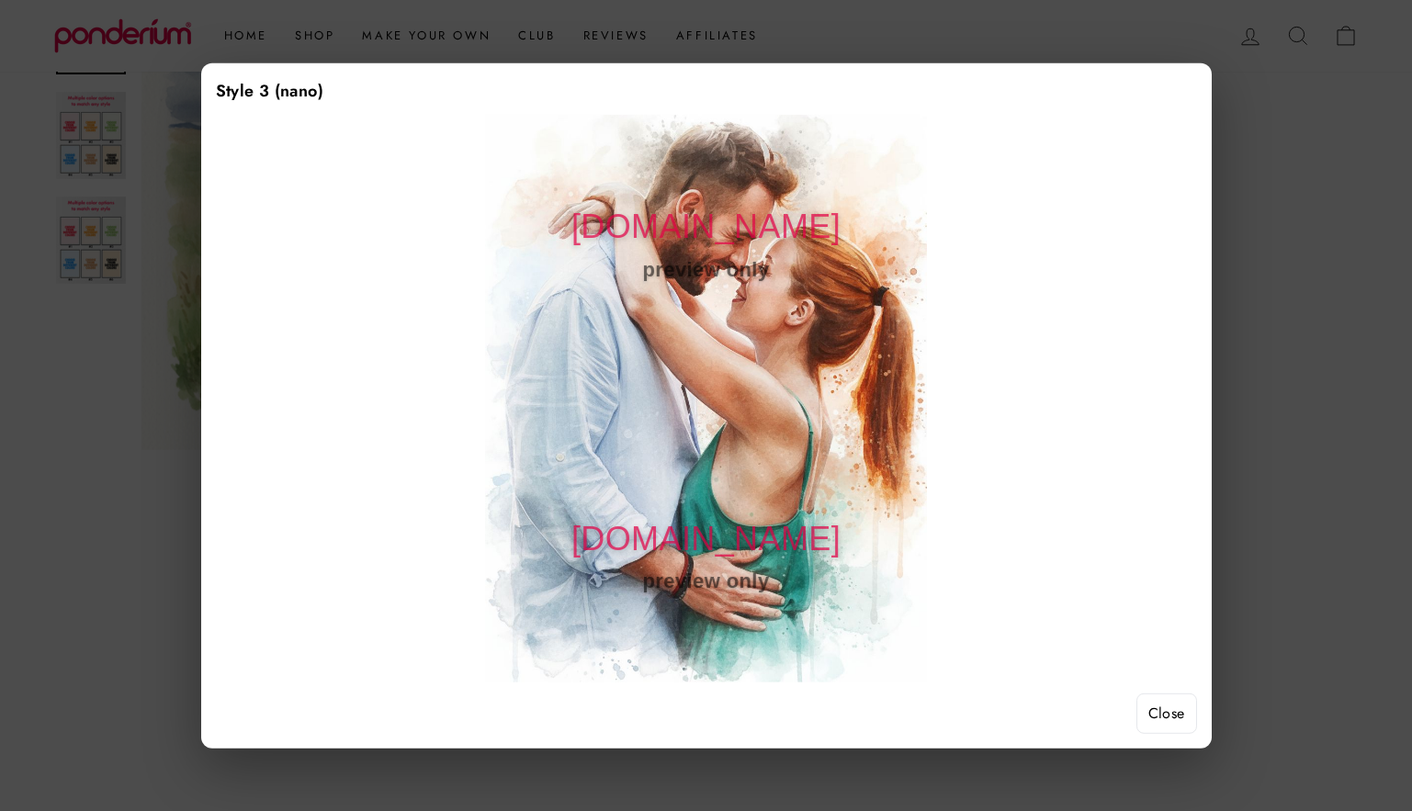
click at [1140, 700] on button "Close" at bounding box center [1166, 714] width 61 height 40
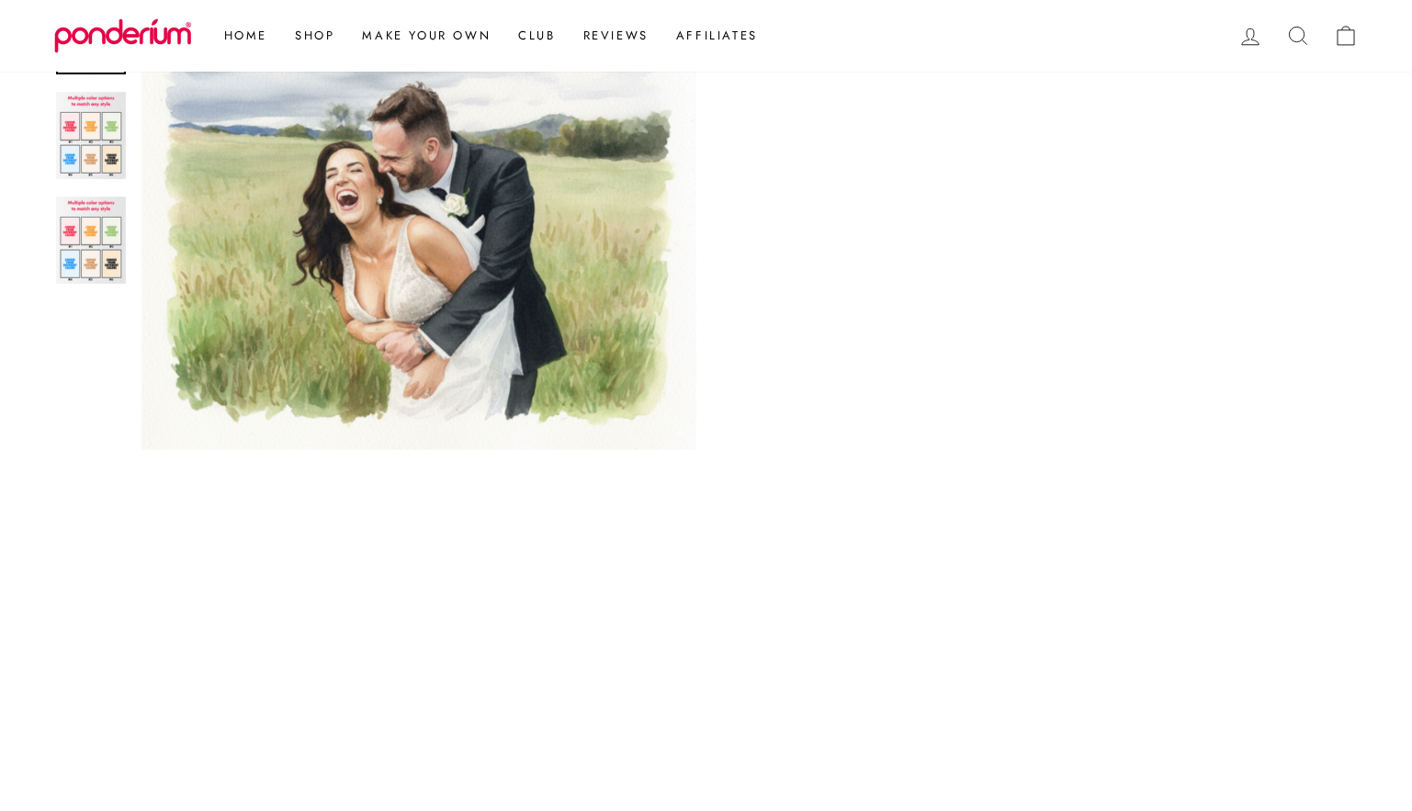
scroll to position [1072, 0]
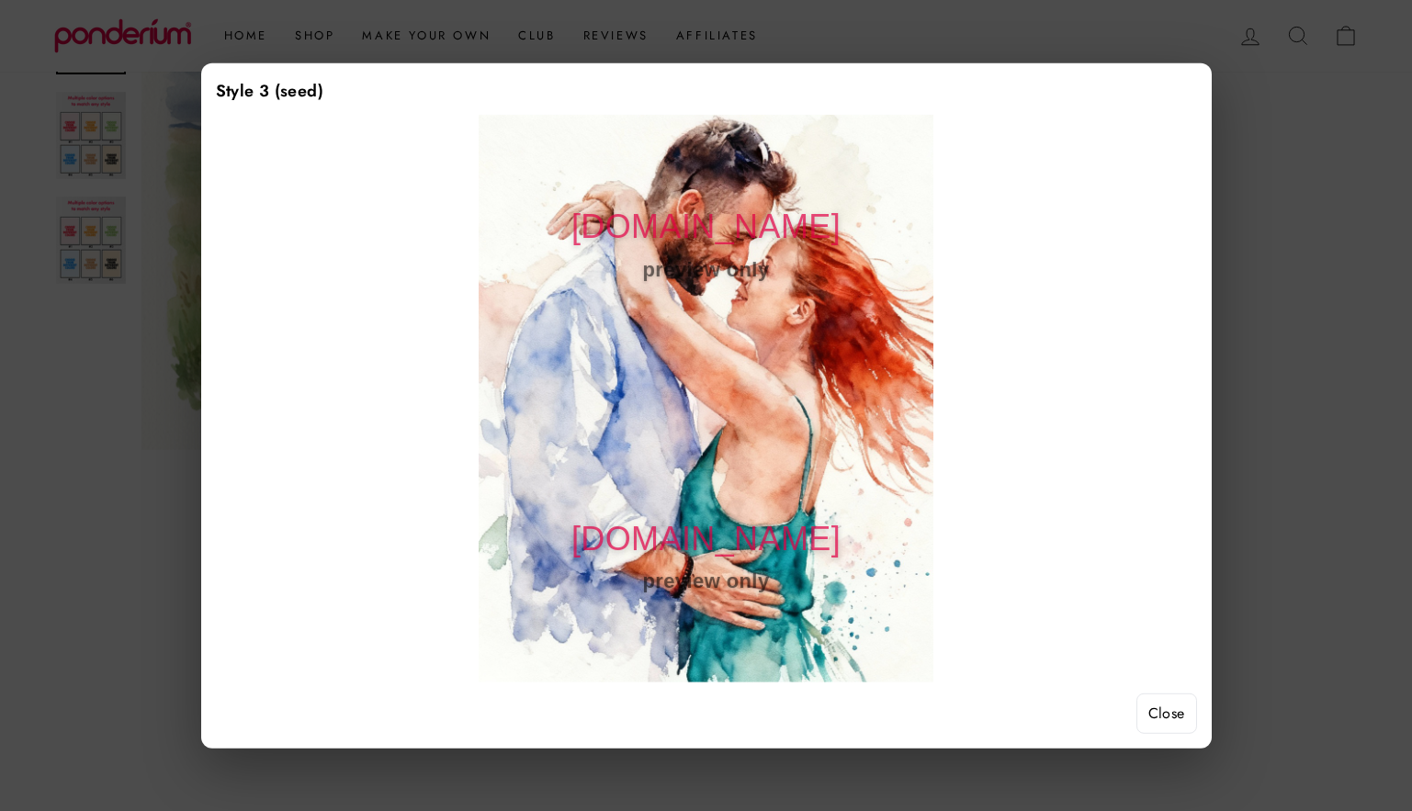
click at [1151, 725] on button "Close" at bounding box center [1166, 714] width 61 height 40
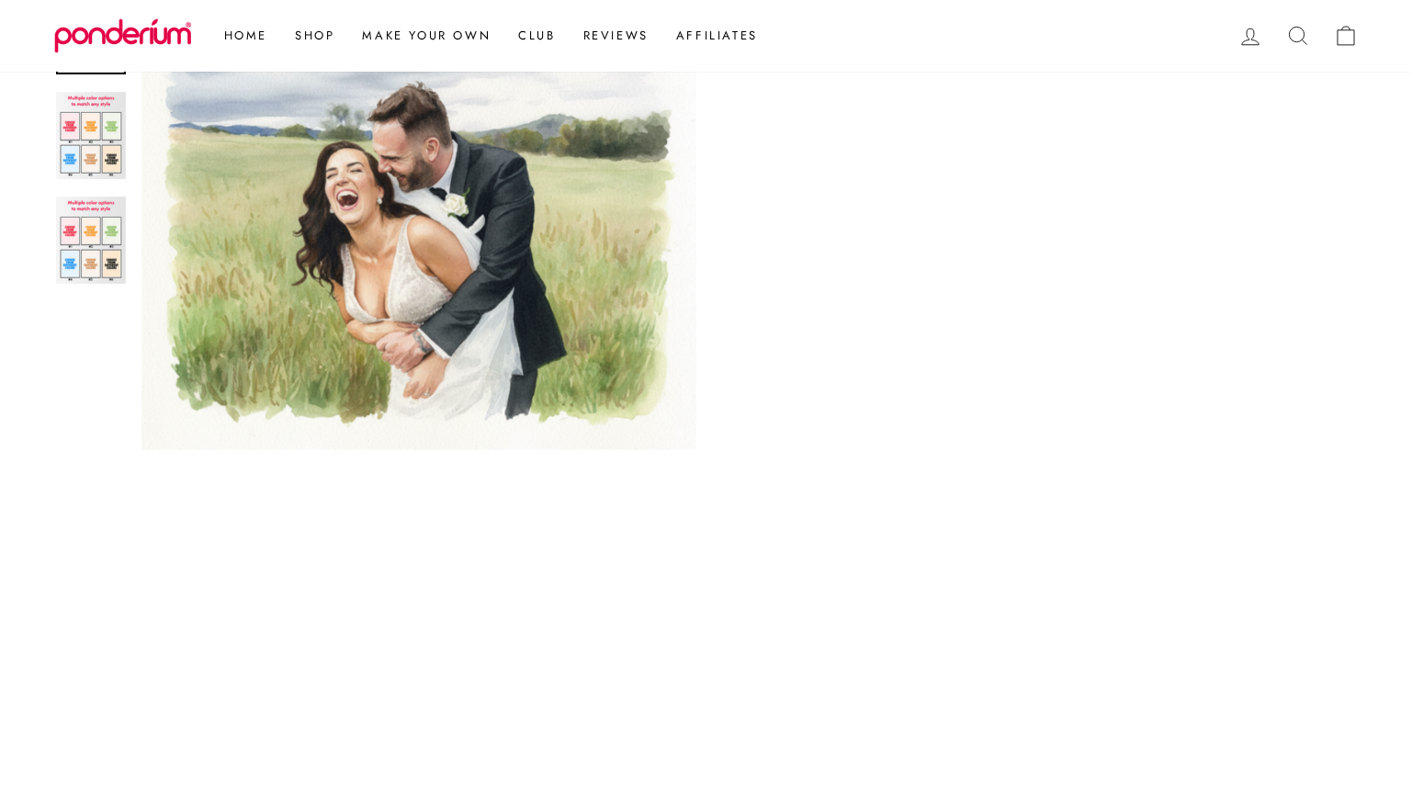
scroll to position [1173, 0]
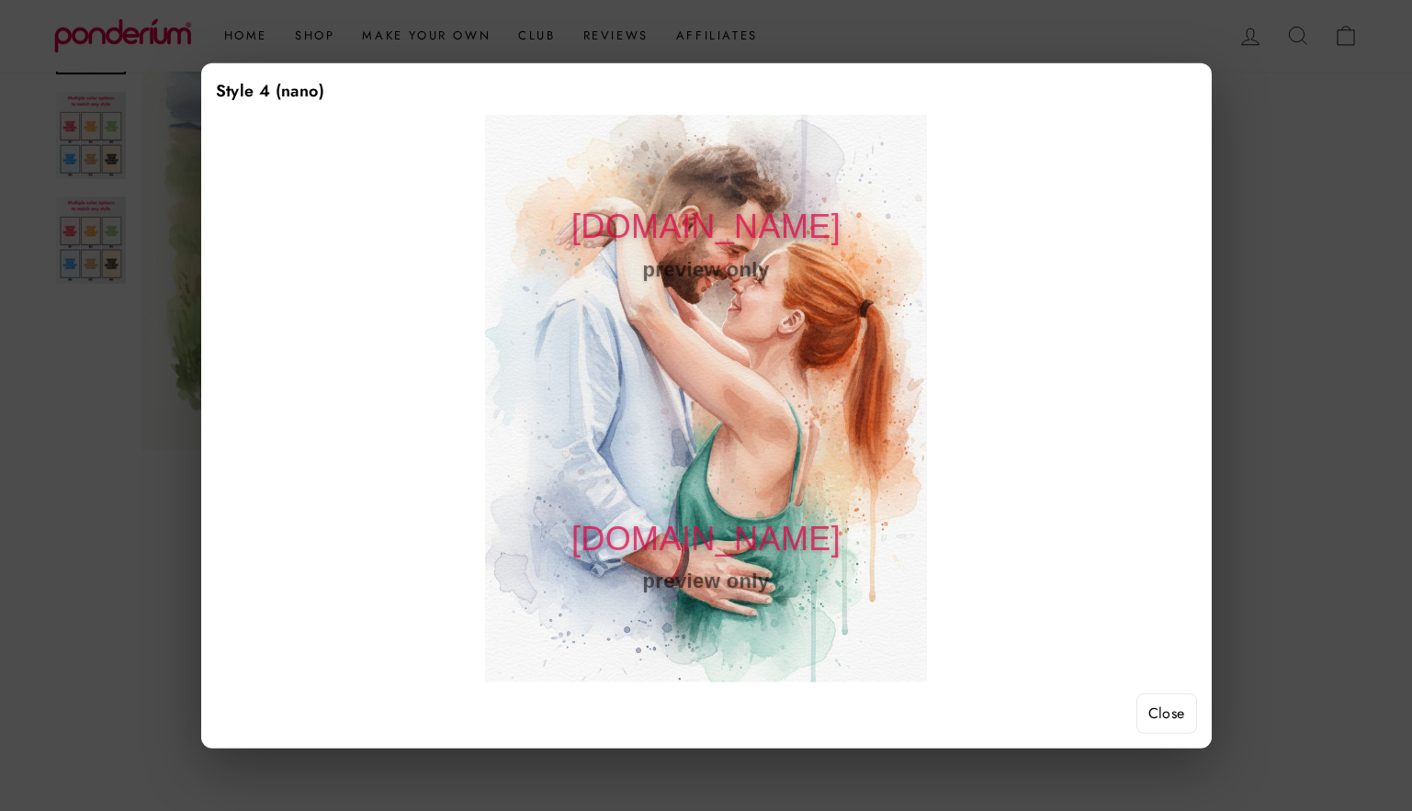
click at [1172, 723] on button "Close" at bounding box center [1166, 714] width 61 height 40
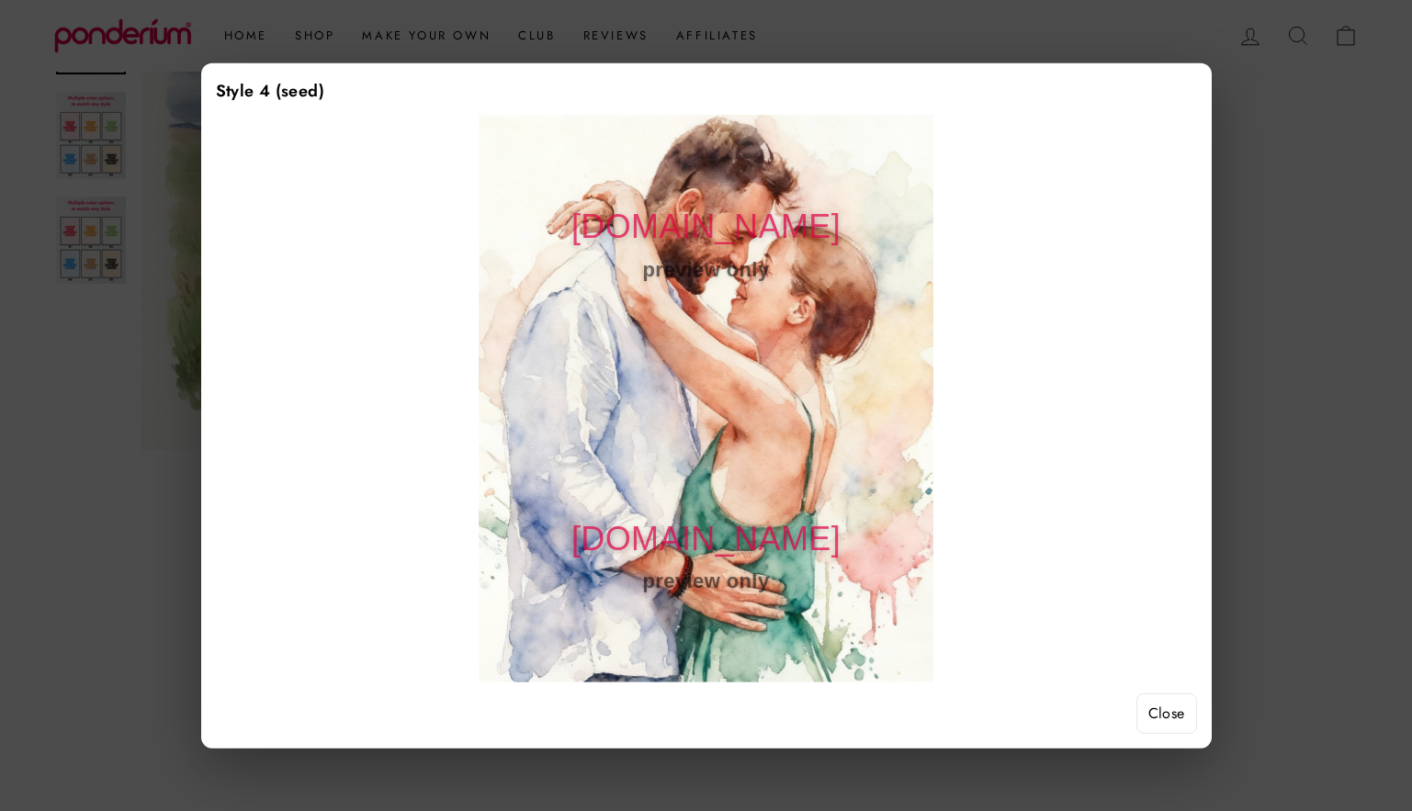
click at [1171, 732] on button "Close" at bounding box center [1166, 714] width 61 height 40
click at [1158, 718] on button "Close" at bounding box center [1166, 714] width 61 height 40
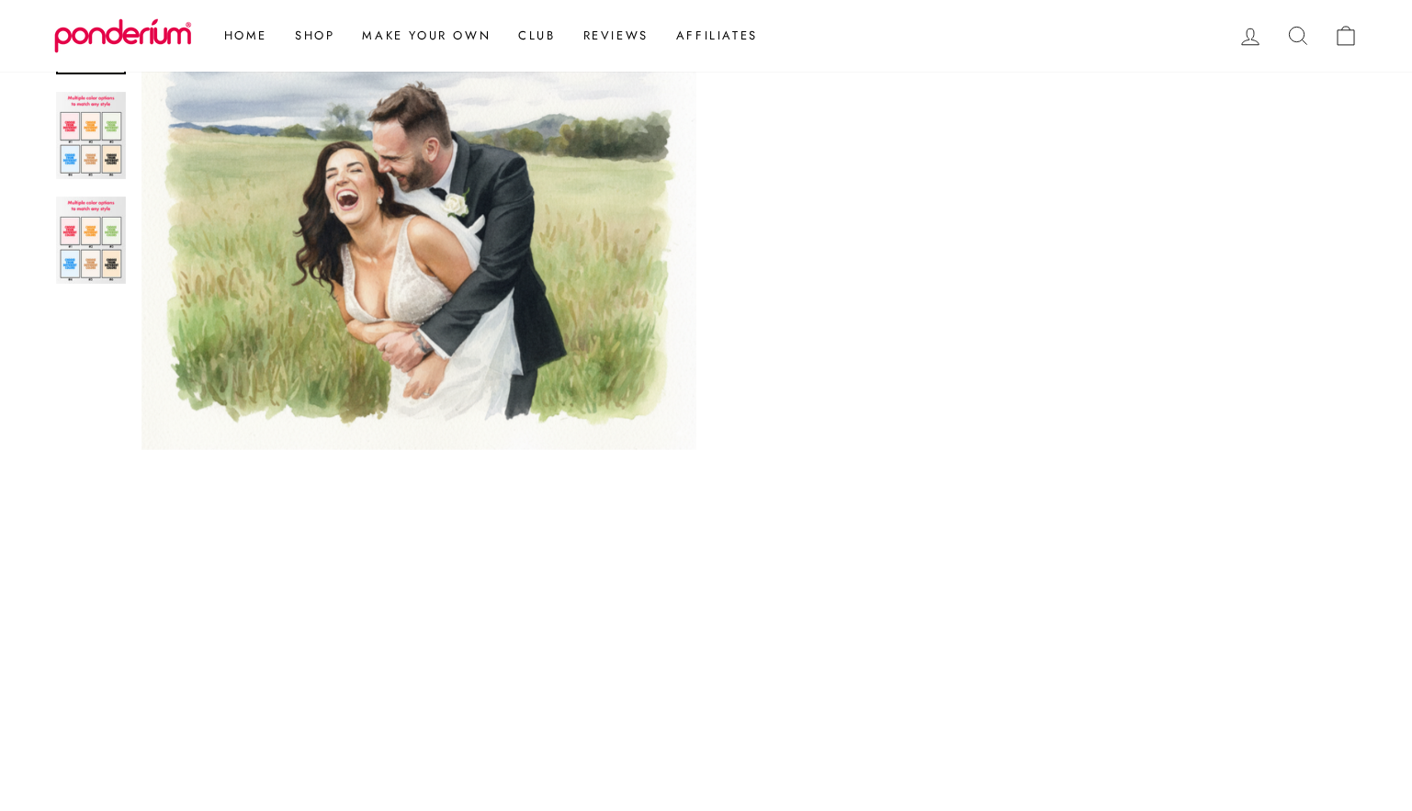
scroll to position [1418, 0]
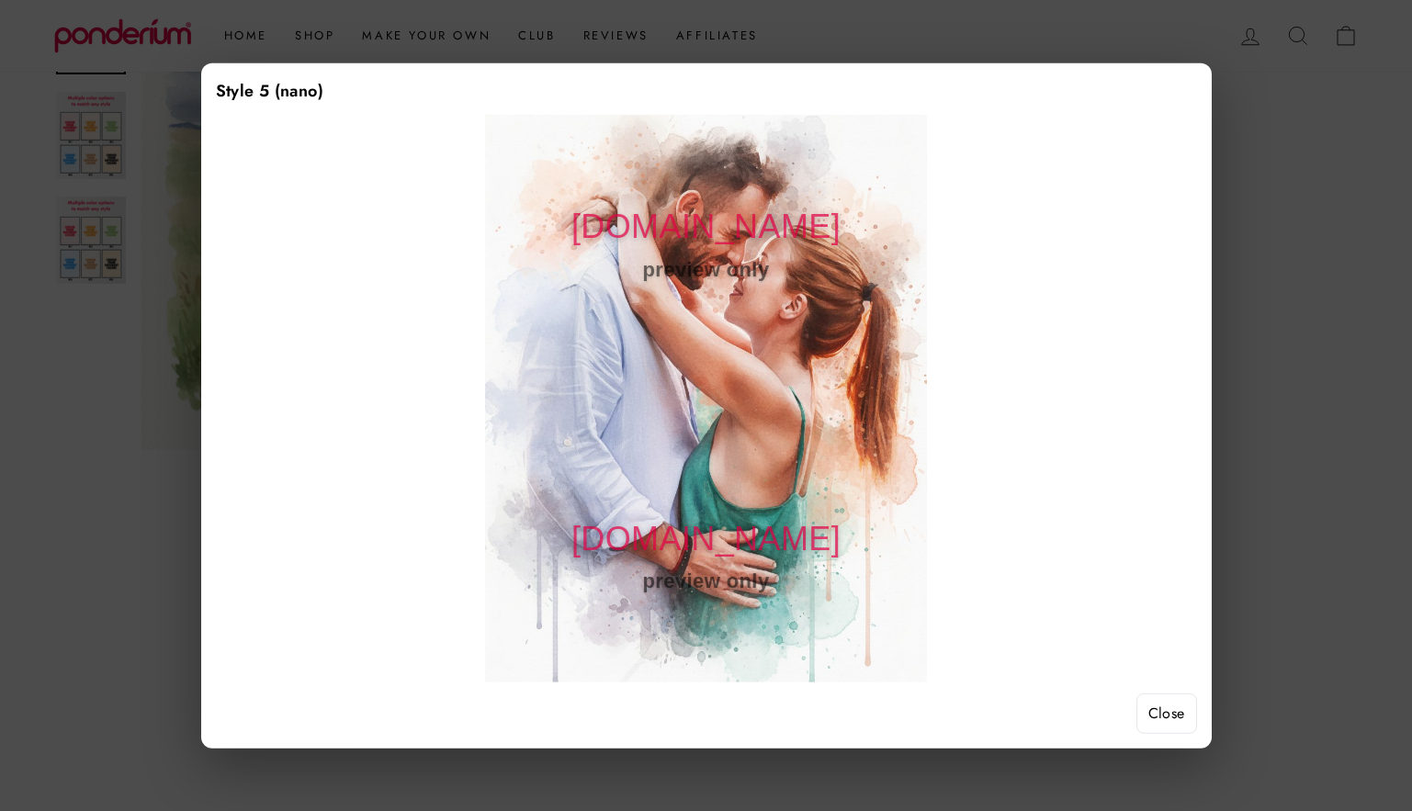
click at [1150, 710] on button "Close" at bounding box center [1166, 714] width 61 height 40
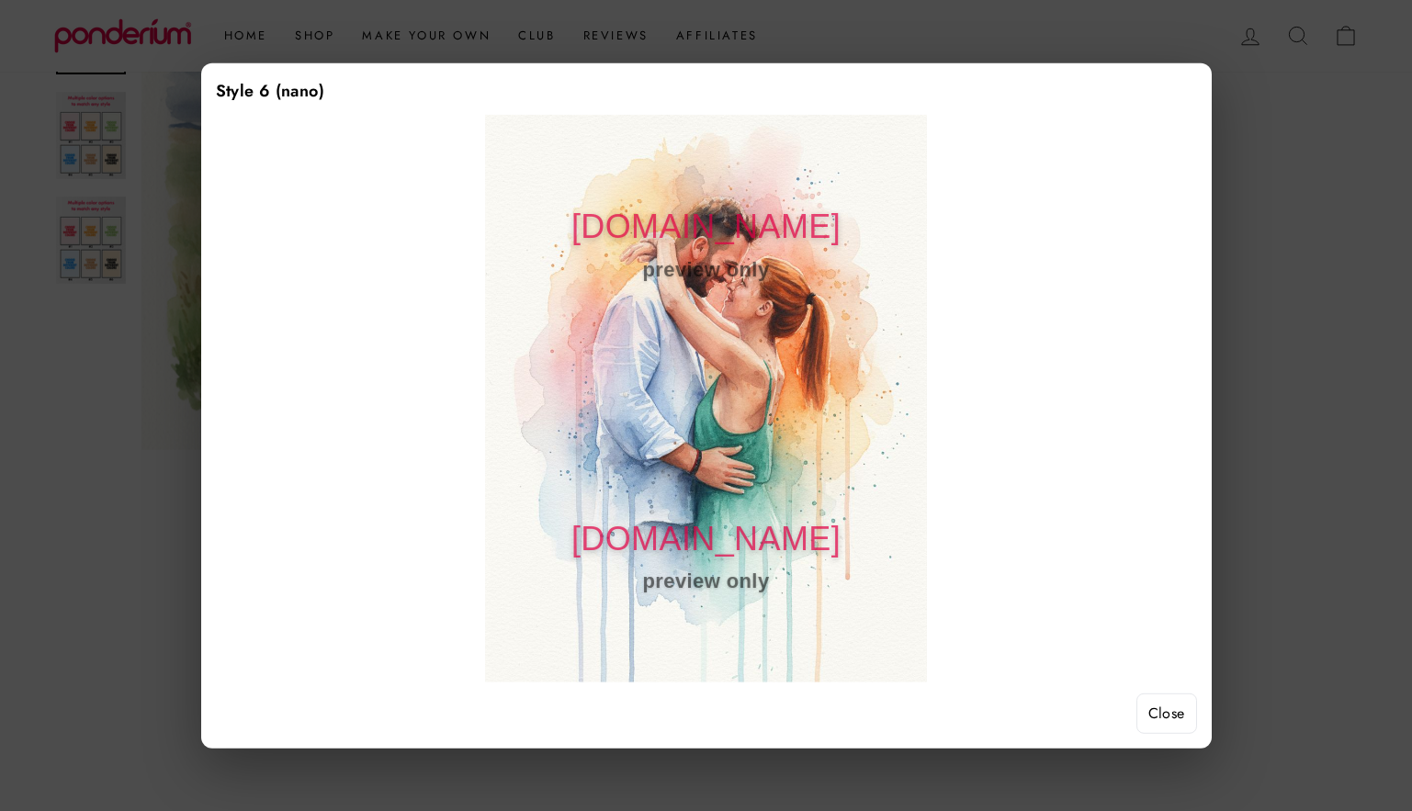
click at [1153, 703] on button "Close" at bounding box center [1166, 714] width 61 height 40
